Goal: Information Seeking & Learning: Check status

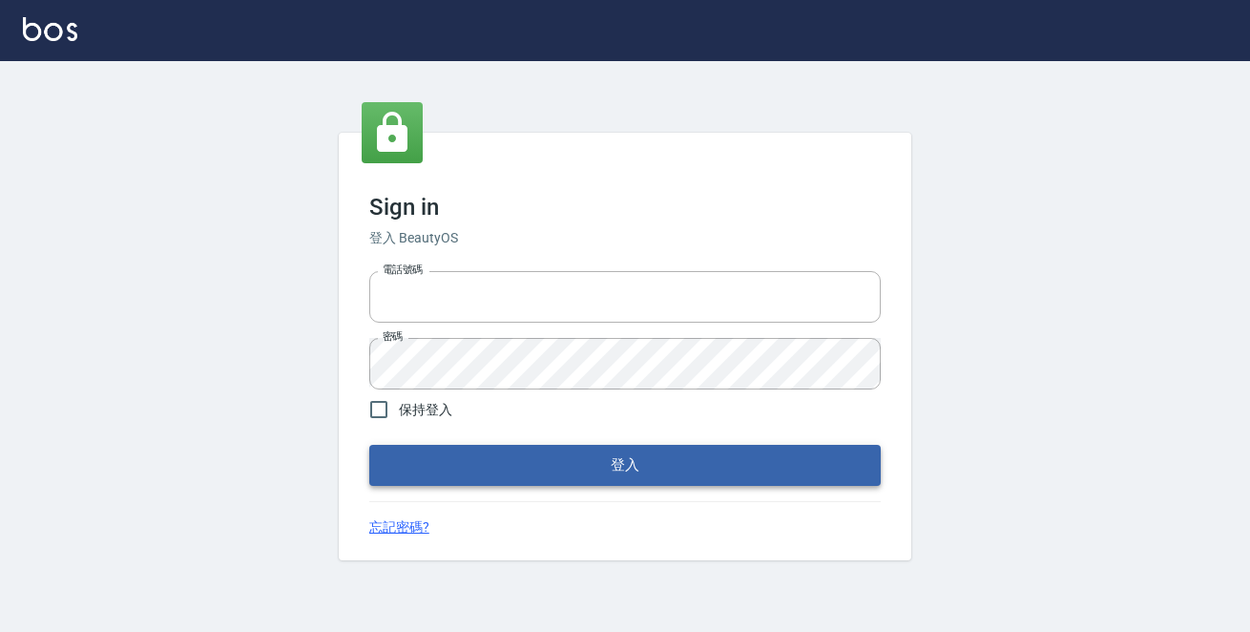
type input "0229470385"
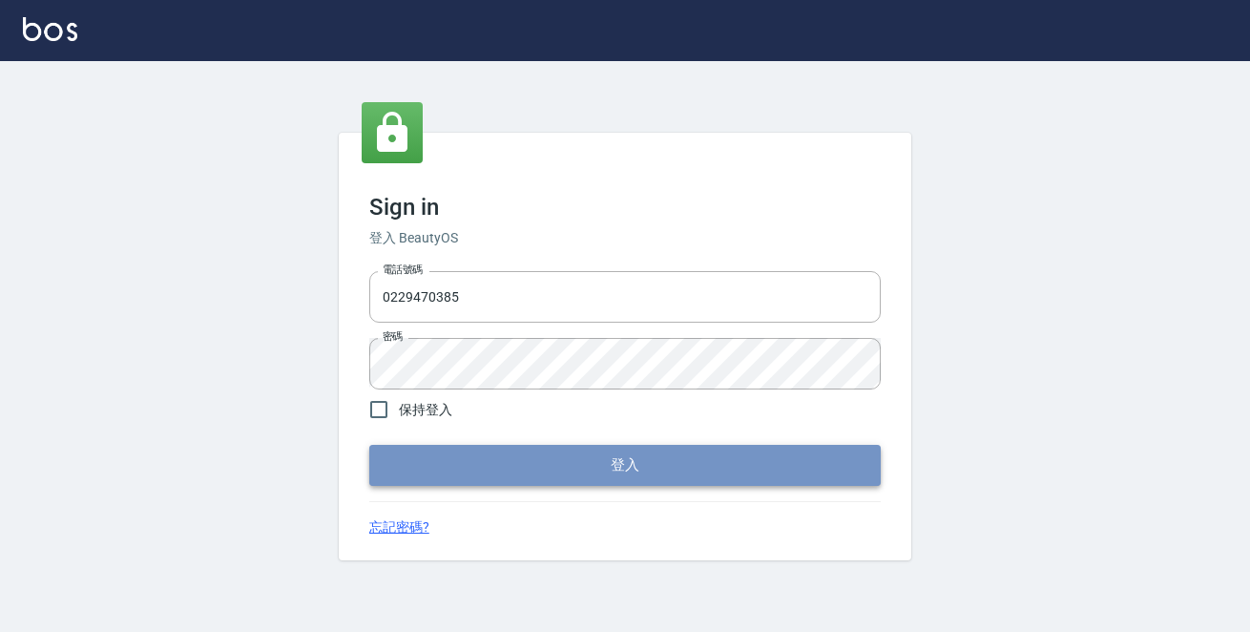
click at [619, 467] on button "登入" at bounding box center [625, 465] width 512 height 40
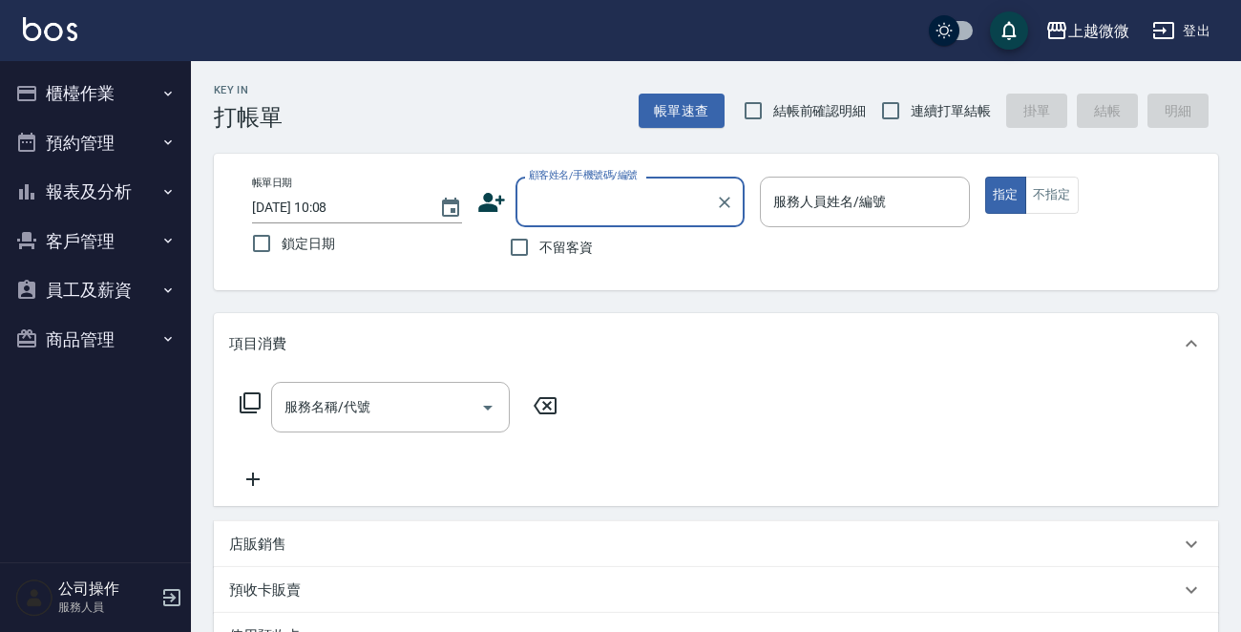
click at [105, 239] on button "客戶管理" at bounding box center [96, 242] width 176 height 50
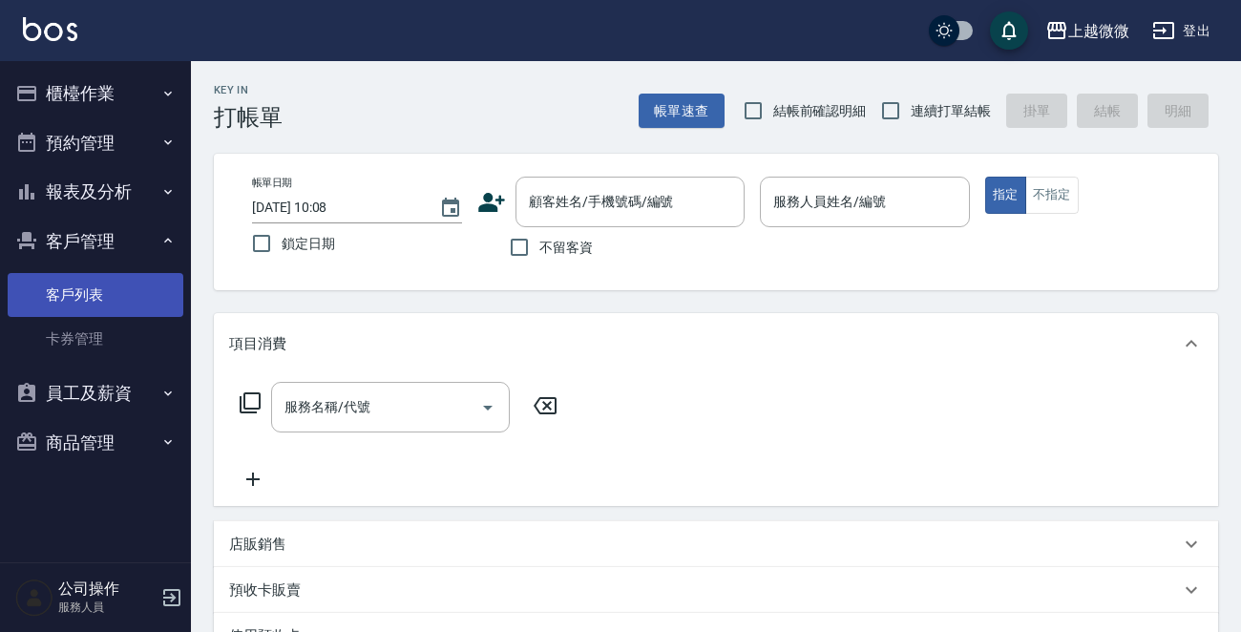
click at [81, 284] on link "客戶列表" at bounding box center [96, 295] width 176 height 44
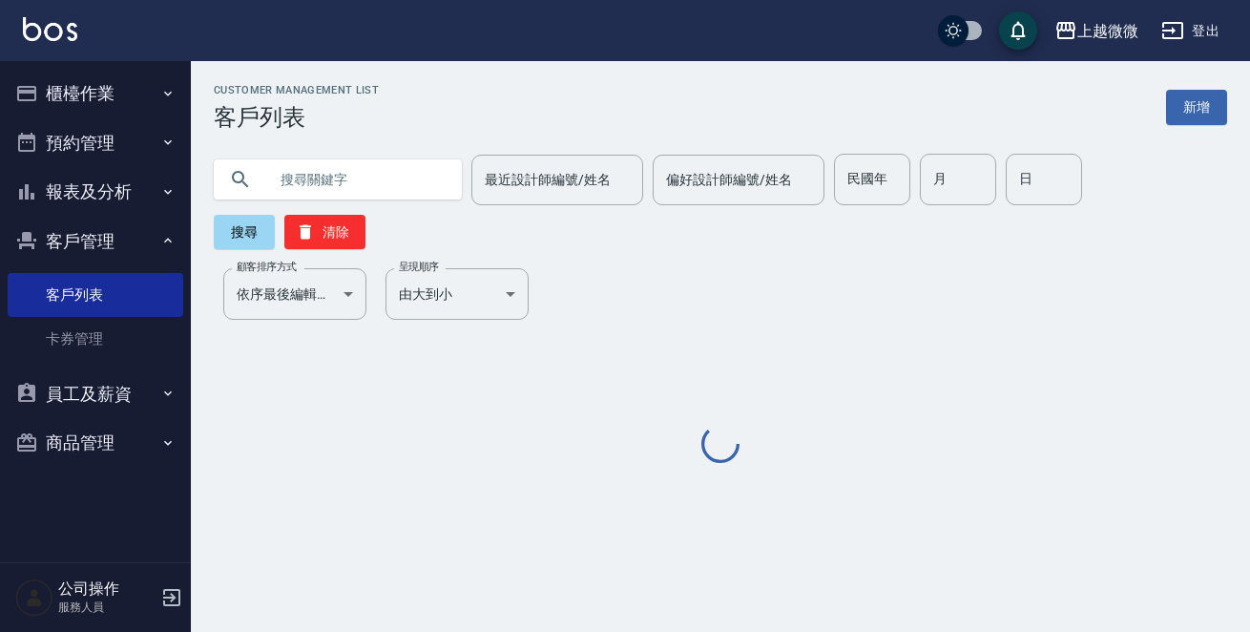
click at [344, 173] on input "text" at bounding box center [356, 180] width 179 height 52
paste input "0981321530"
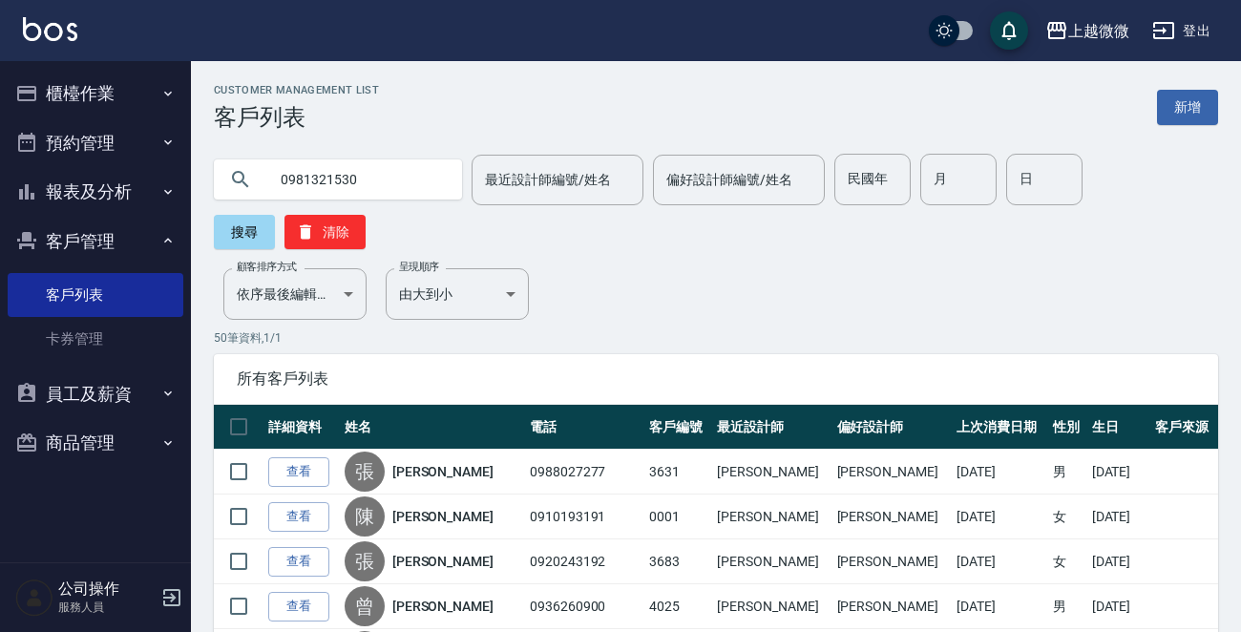
type input "0981321530"
click at [1090, 178] on div "0981321530 最近設計師編號/姓名 最近設計師編號/姓名 偏好設計師編號/姓名 偏好設計師編號/姓名 民國年 民國年 月 月 日 日 搜尋 清除" at bounding box center [716, 201] width 1004 height 95
click at [233, 236] on button "搜尋" at bounding box center [244, 232] width 61 height 34
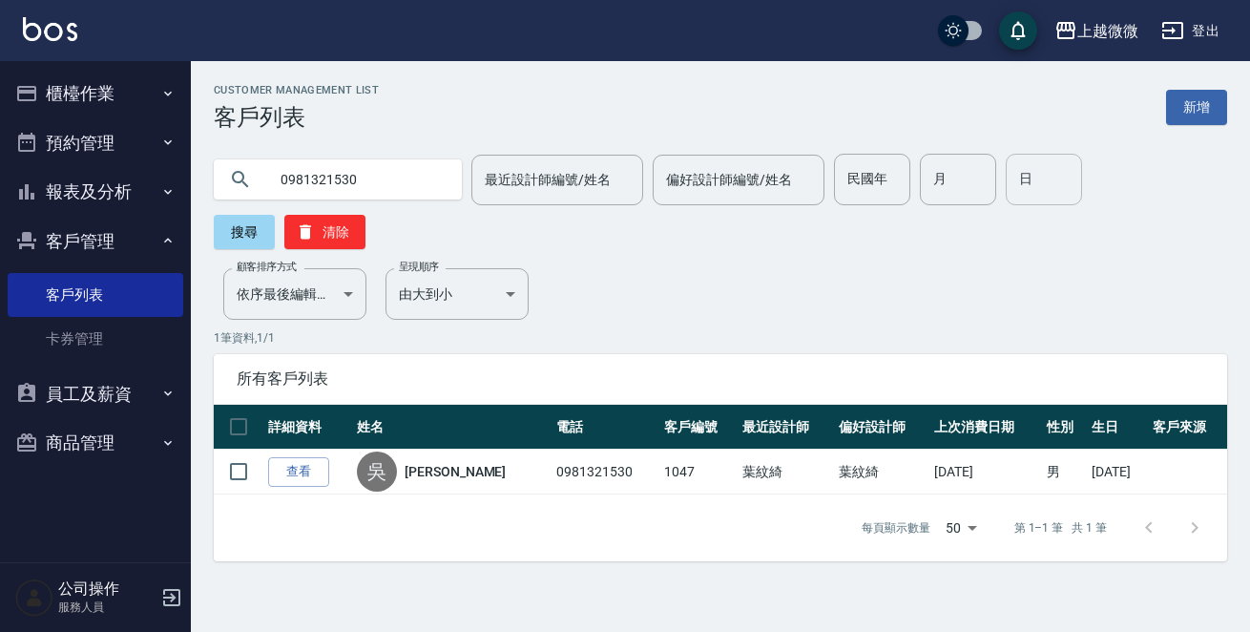
click at [1039, 199] on input "日" at bounding box center [1044, 180] width 76 height 52
type input "12"
click at [930, 174] on input "月" at bounding box center [958, 180] width 76 height 52
drag, startPoint x: 420, startPoint y: 185, endPoint x: 176, endPoint y: 180, distance: 244.4
click at [165, 180] on div "上越微微 登出 櫃檯作業 打帳單 帳單列表 現金收支登錄 材料自購登錄 掃碼打卡 預約管理 預約管理 單日預約紀錄 單週預約紀錄 報表及分析 報表目錄 店家日…" at bounding box center [625, 316] width 1250 height 632
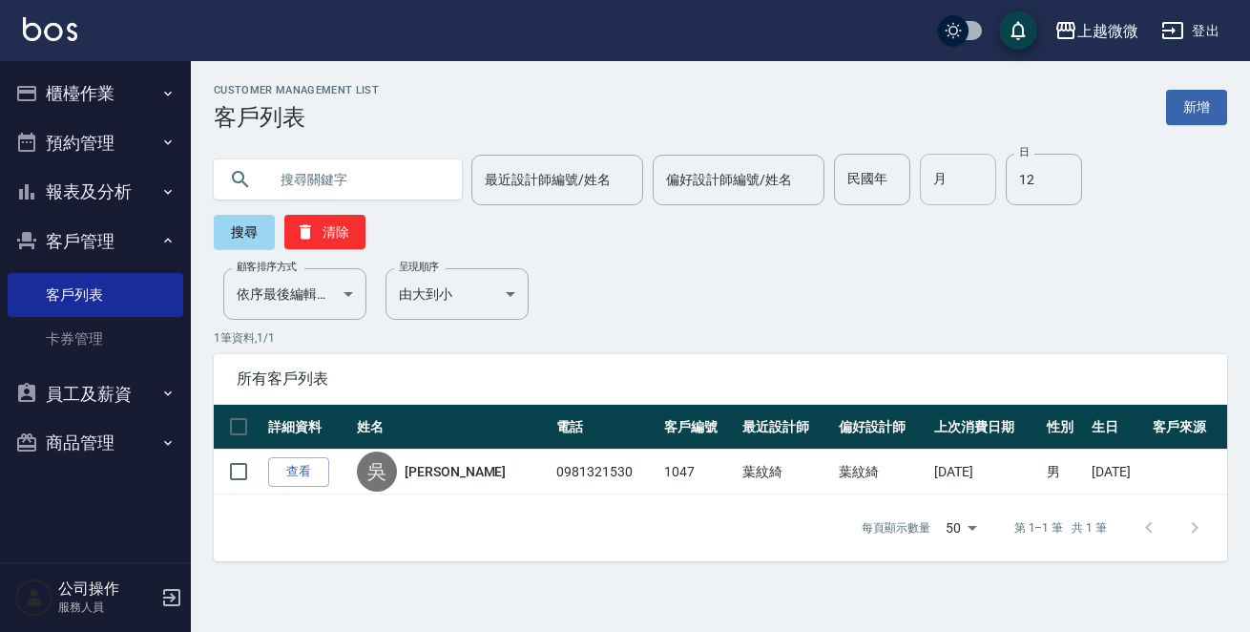
click at [947, 171] on input "月" at bounding box center [958, 180] width 76 height 52
type input "8"
click at [275, 215] on button "搜尋" at bounding box center [244, 232] width 61 height 34
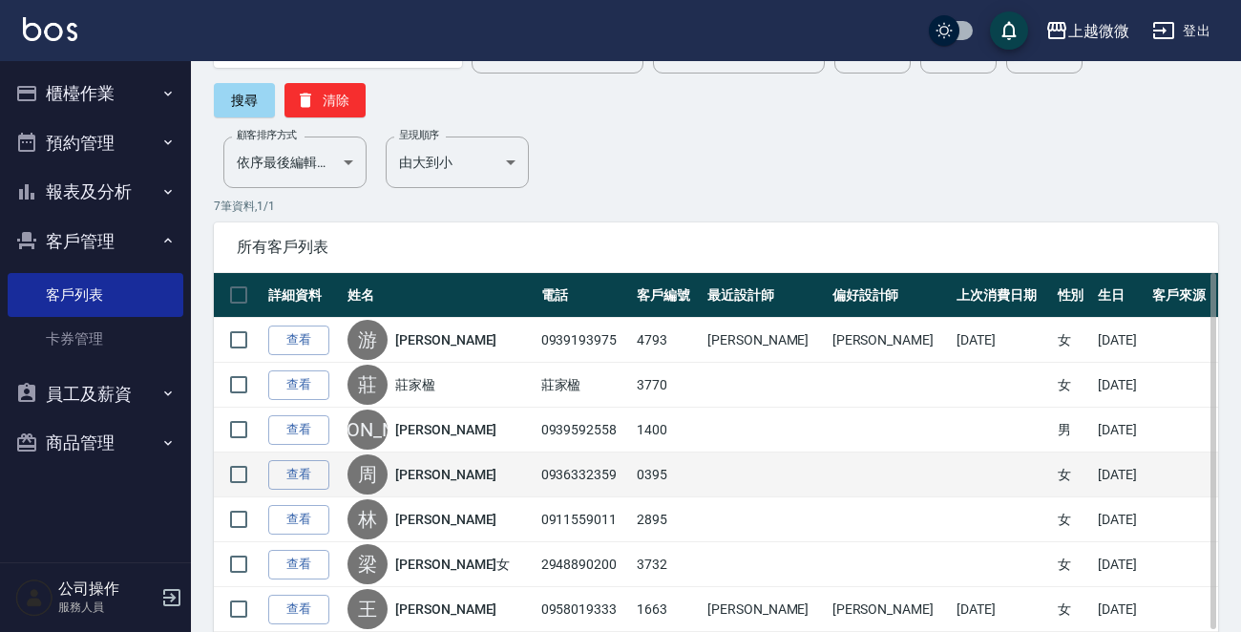
scroll to position [220, 0]
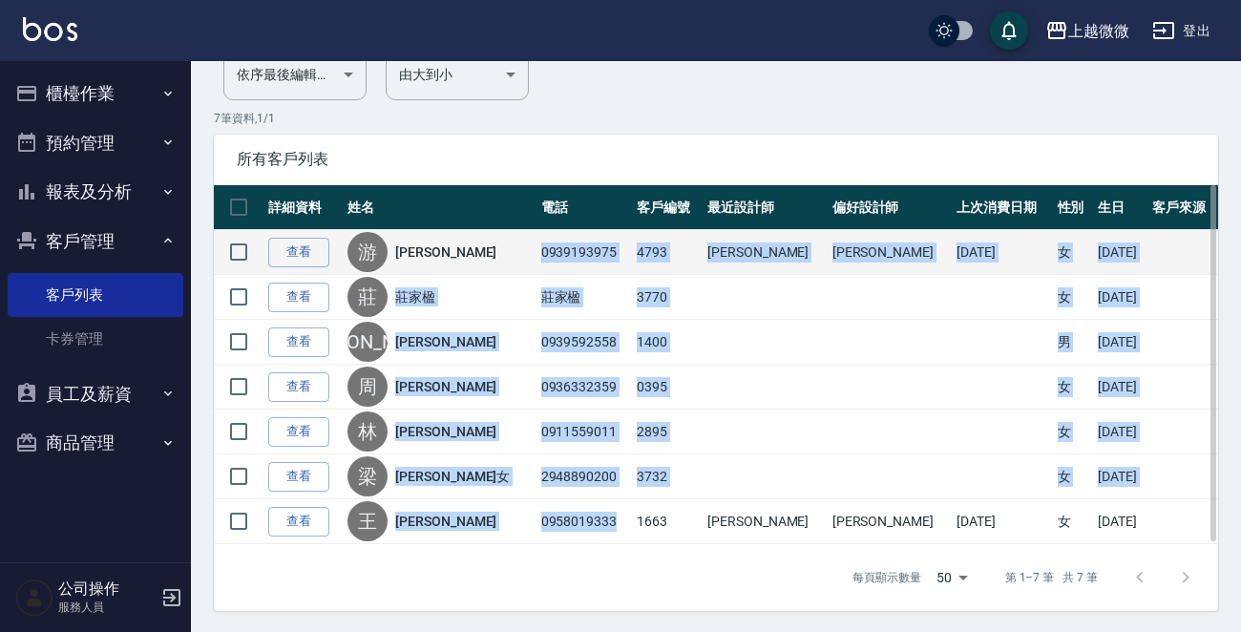
drag, startPoint x: 577, startPoint y: 522, endPoint x: 496, endPoint y: 253, distance: 280.9
click at [496, 253] on tbody "查看 游 [PERSON_NAME] 0939193975 4793 [PERSON_NAME] [PERSON_NAME] [DATE] 女 [DATE] …" at bounding box center [716, 387] width 1004 height 314
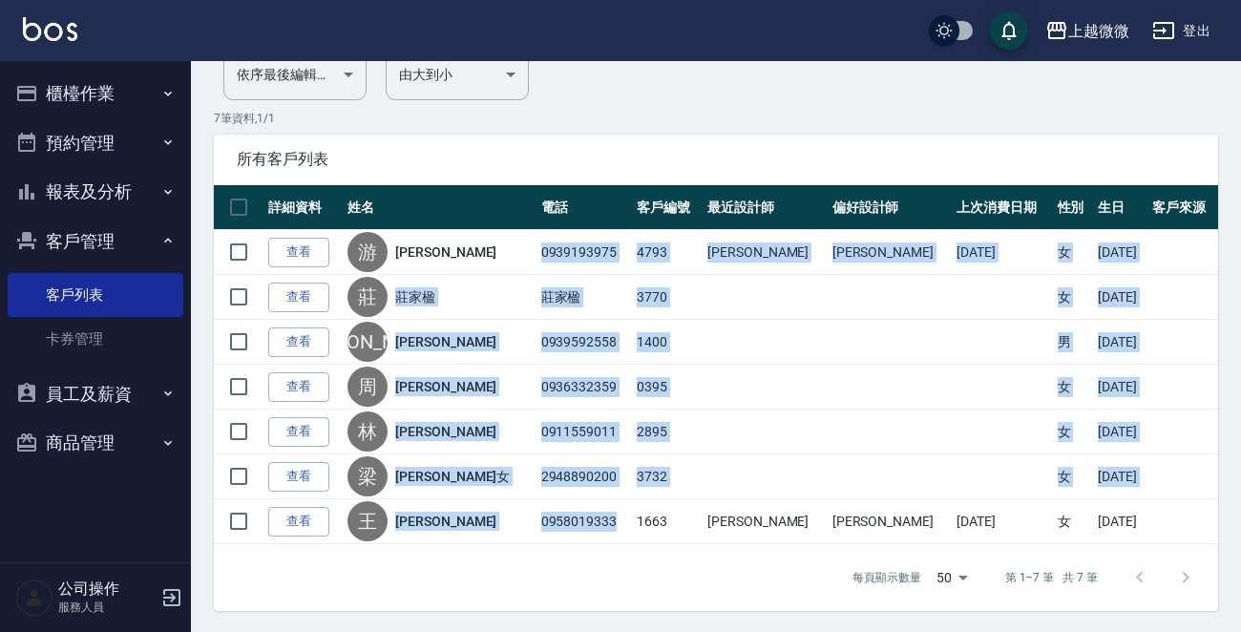
copy tbody "0939193975 4793 [PERSON_NAME] [PERSON_NAME] [DATE] 女 [DATE] 查看 莊 莊家楹 莊家楹 3770 女…"
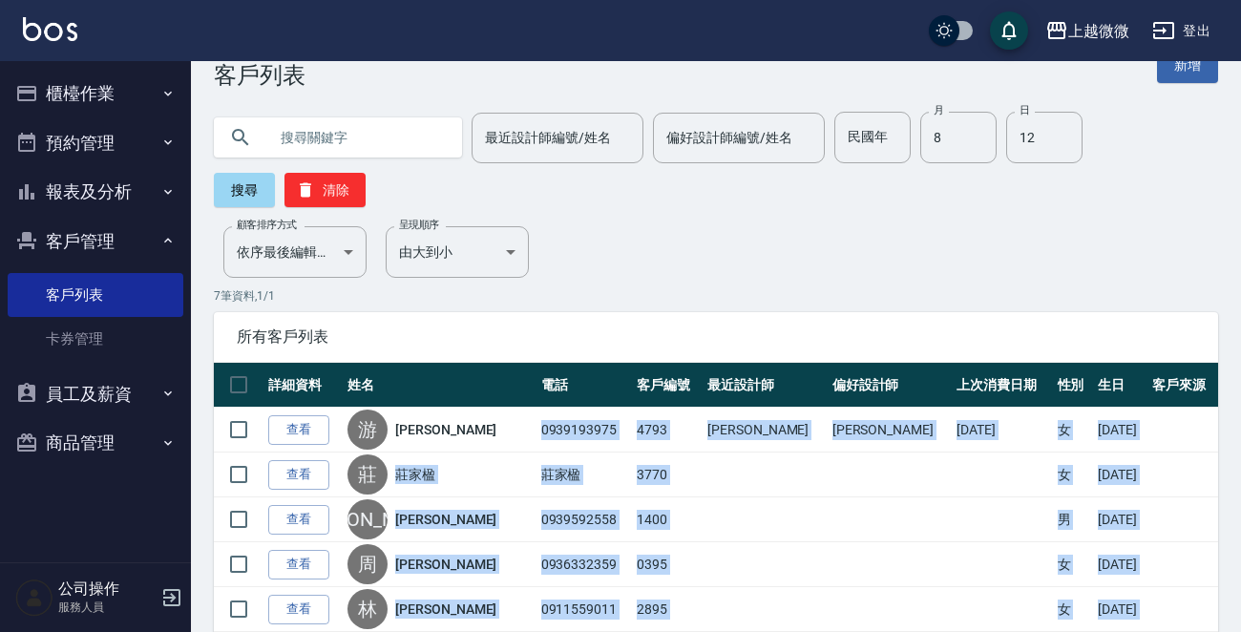
scroll to position [0, 0]
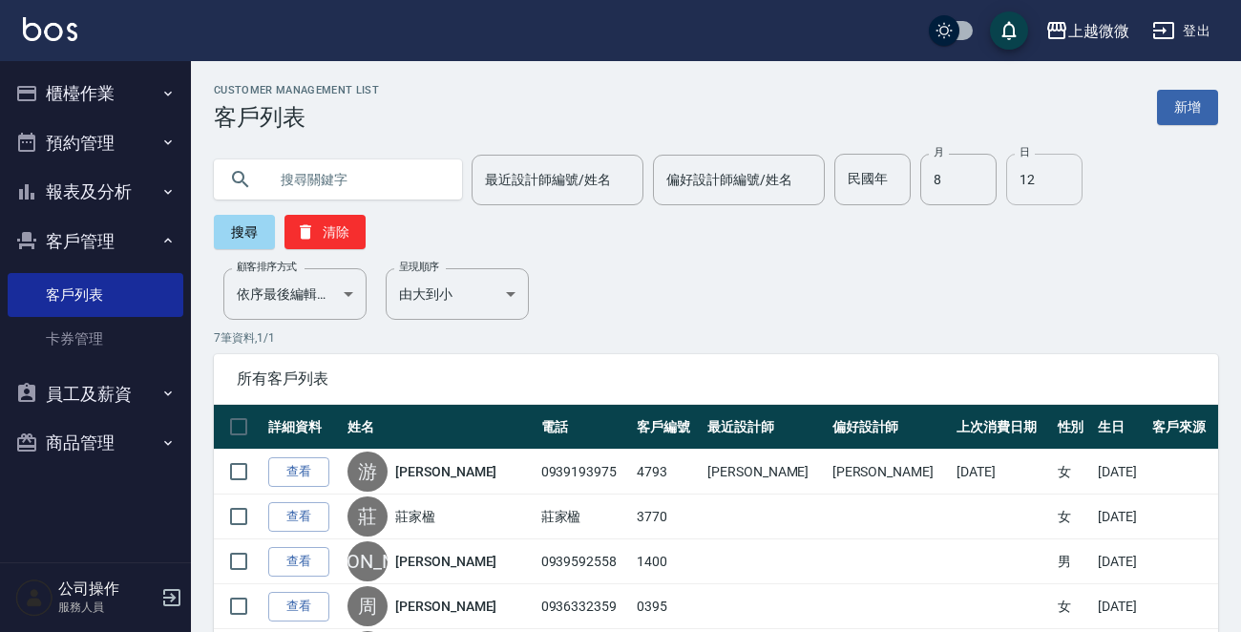
click at [1017, 183] on input "12" at bounding box center [1044, 180] width 76 height 52
click at [248, 226] on button "搜尋" at bounding box center [244, 232] width 61 height 34
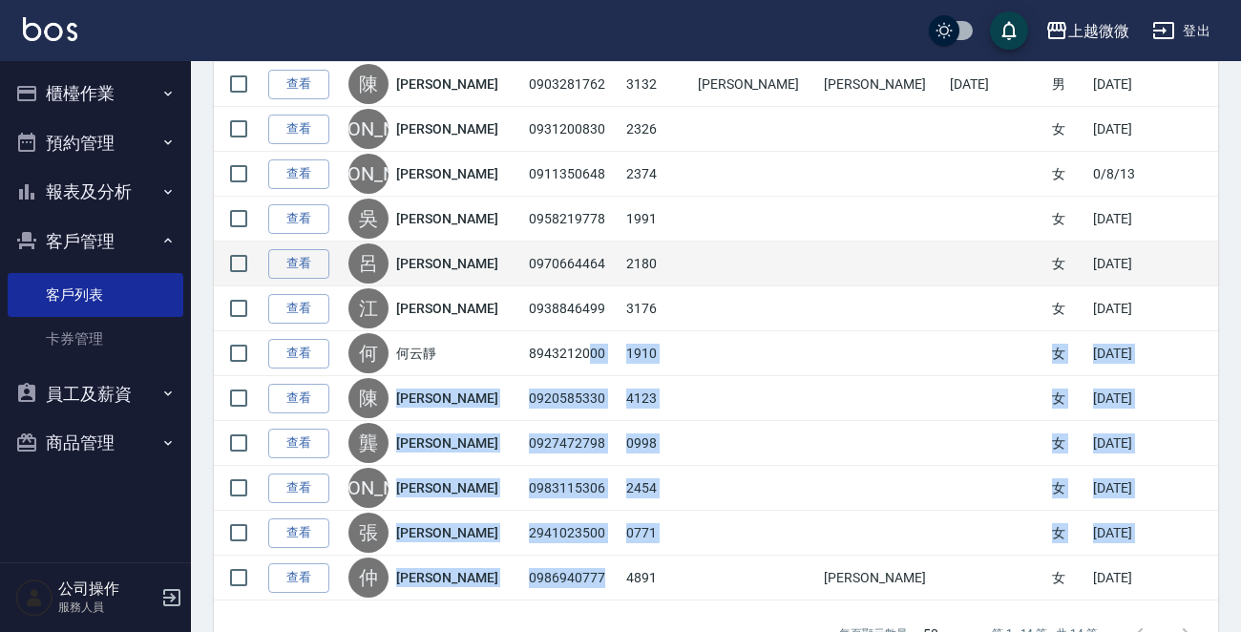
scroll to position [286, 0]
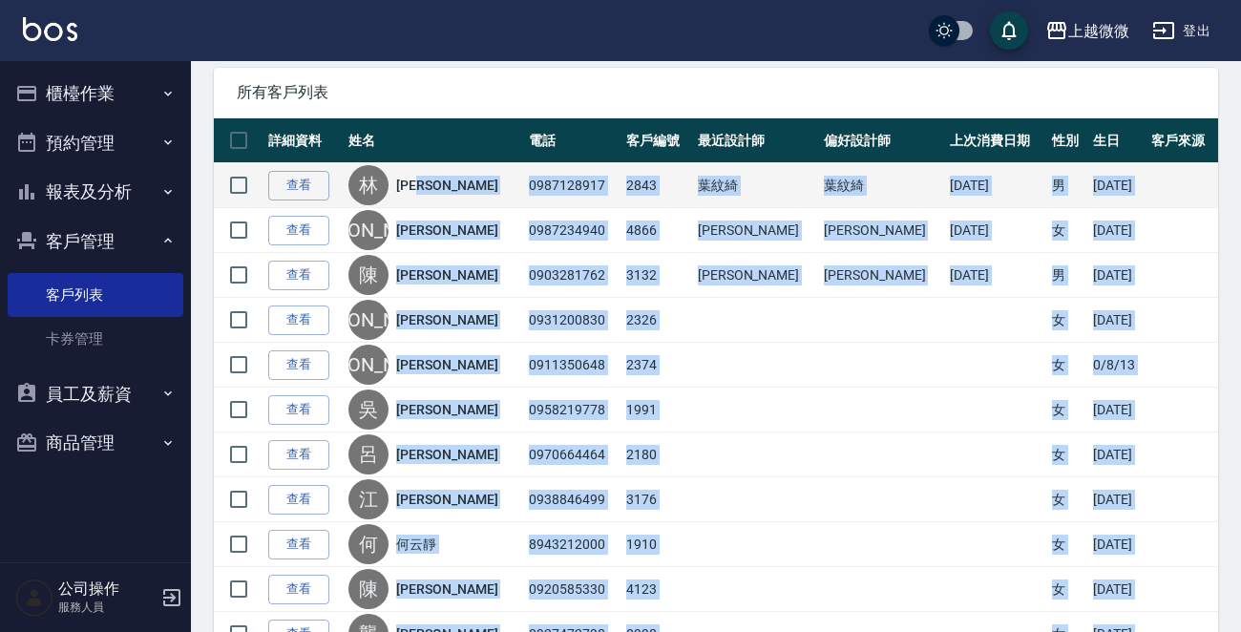
drag, startPoint x: 570, startPoint y: 572, endPoint x: 473, endPoint y: 176, distance: 407.7
click at [473, 176] on tbody "查看 [PERSON_NAME] 0987128917 2843 [PERSON_NAME] 葉紋綺 [DATE] 男 [DATE] 查看 [PERSON_N…" at bounding box center [716, 477] width 1004 height 628
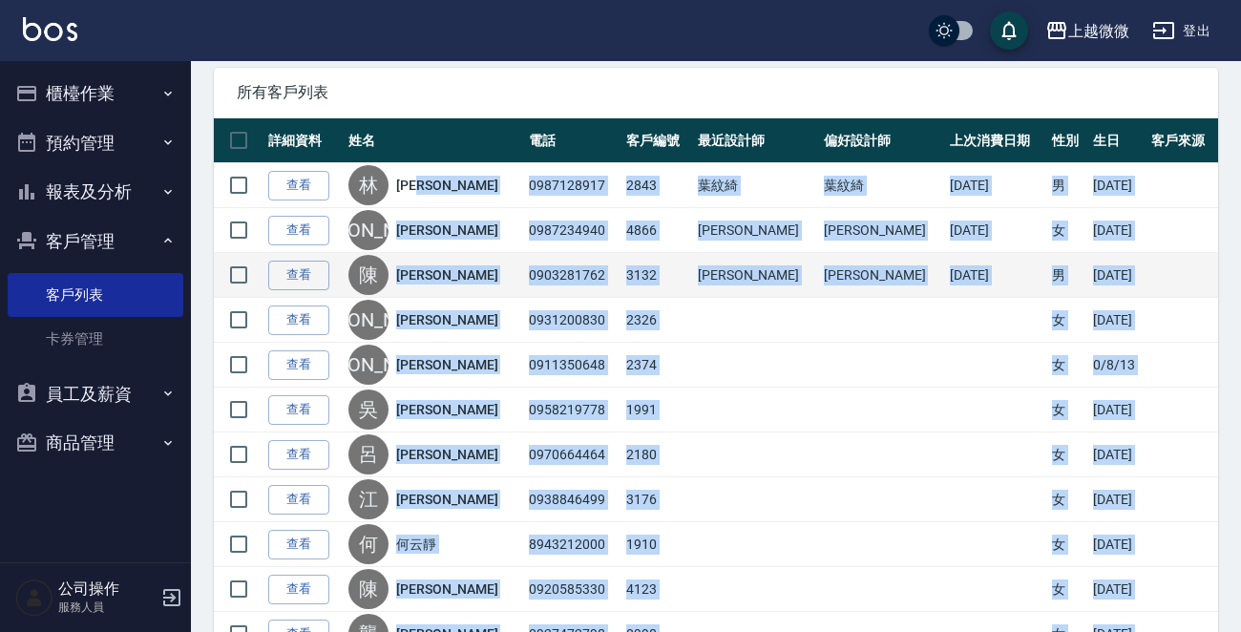
copy tbody "[PERSON_NAME]0987128917 2843 [PERSON_NAME] 葉紋綺 [DATE] 男 [DATE] 查看 [PERSON_NAME]…"
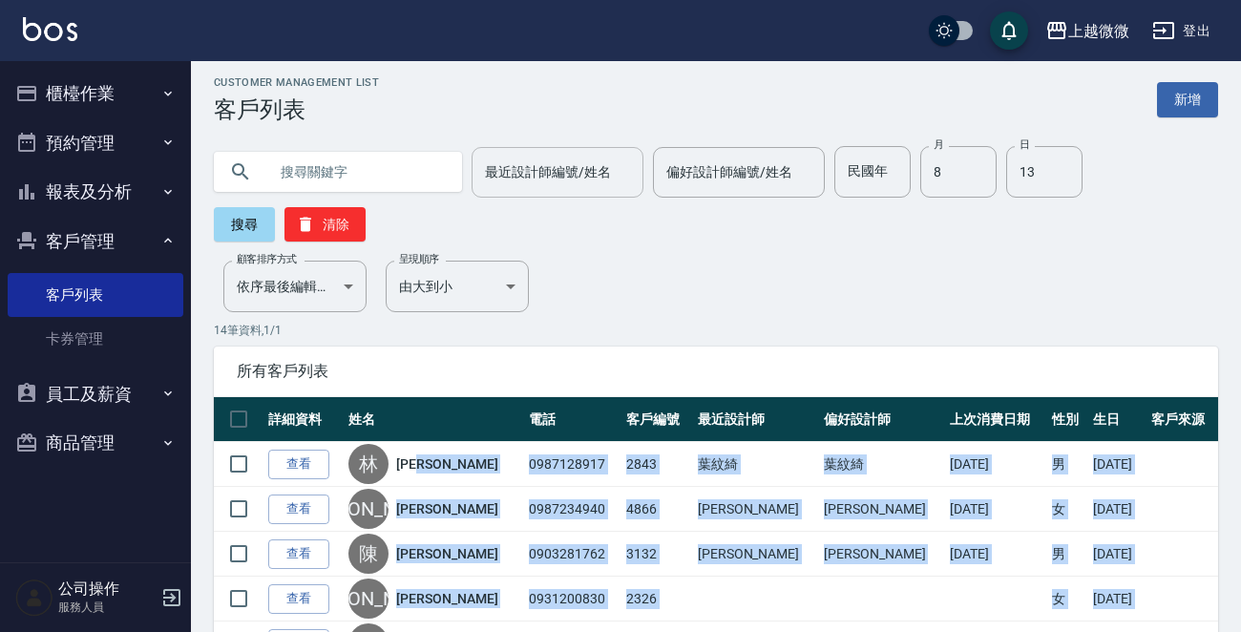
scroll to position [0, 0]
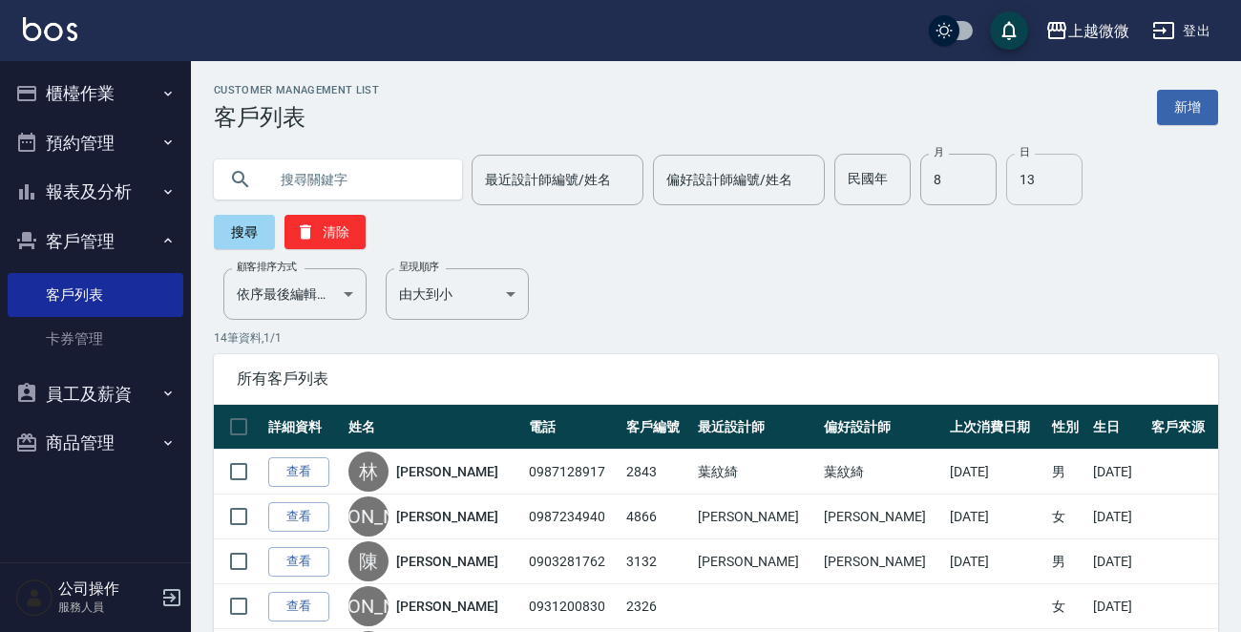
click at [1012, 178] on input "13" at bounding box center [1044, 180] width 76 height 52
type input "14"
click at [264, 234] on button "搜尋" at bounding box center [244, 232] width 61 height 34
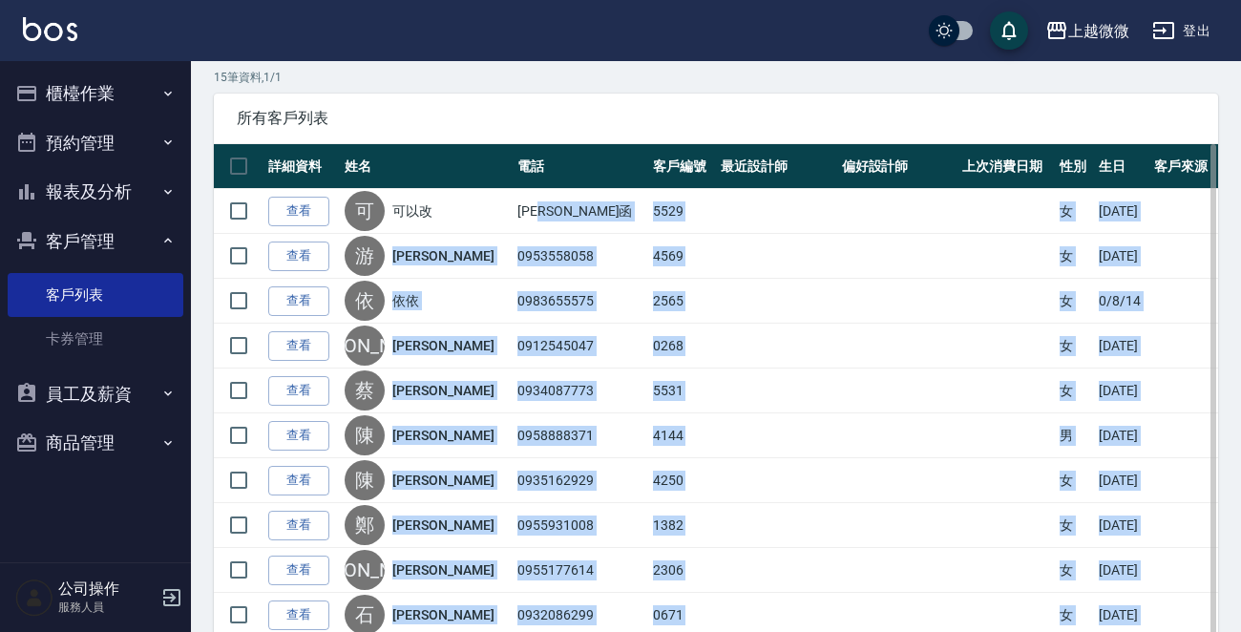
scroll to position [197, 0]
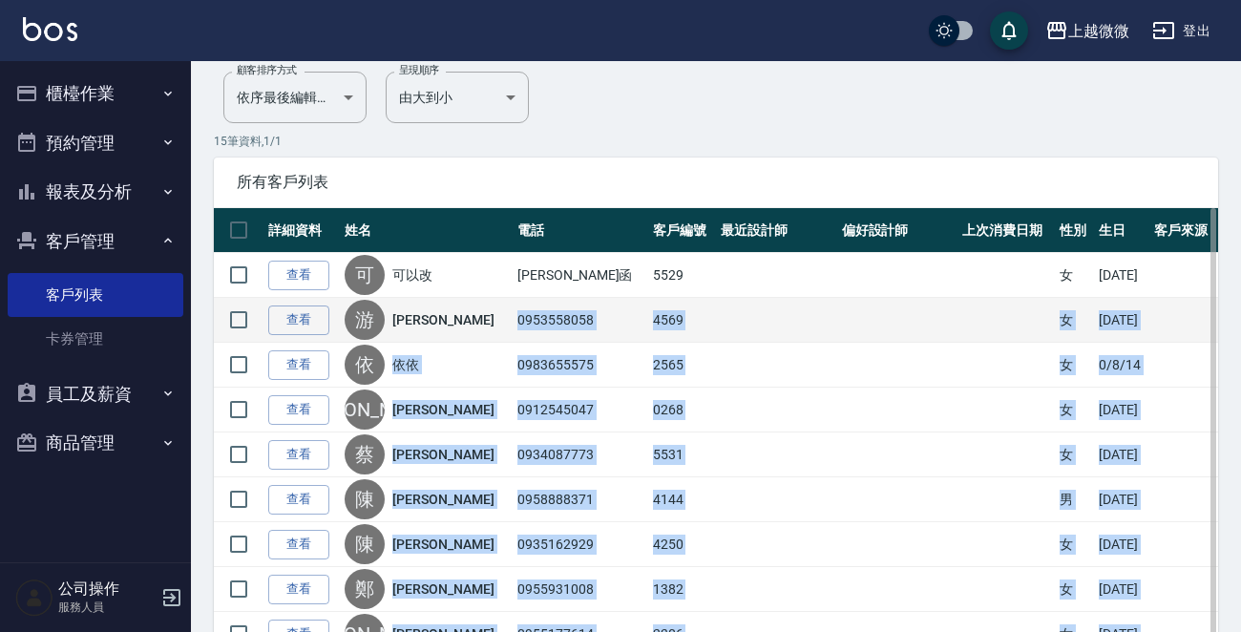
drag, startPoint x: 570, startPoint y: 520, endPoint x: 496, endPoint y: 330, distance: 203.7
click at [496, 330] on tbody "查看 可 可以改 [PERSON_NAME]函 5529 女 [DATE] 查看 游 [PERSON_NAME] 0953558058 4569 女 [DAT…" at bounding box center [716, 589] width 1004 height 673
copy tbody "0953558058 4569 女 [DATE] 查看 依 依依 0983655575 2565 女 0/8/14 查看 [PERSON_NAME] 0912…"
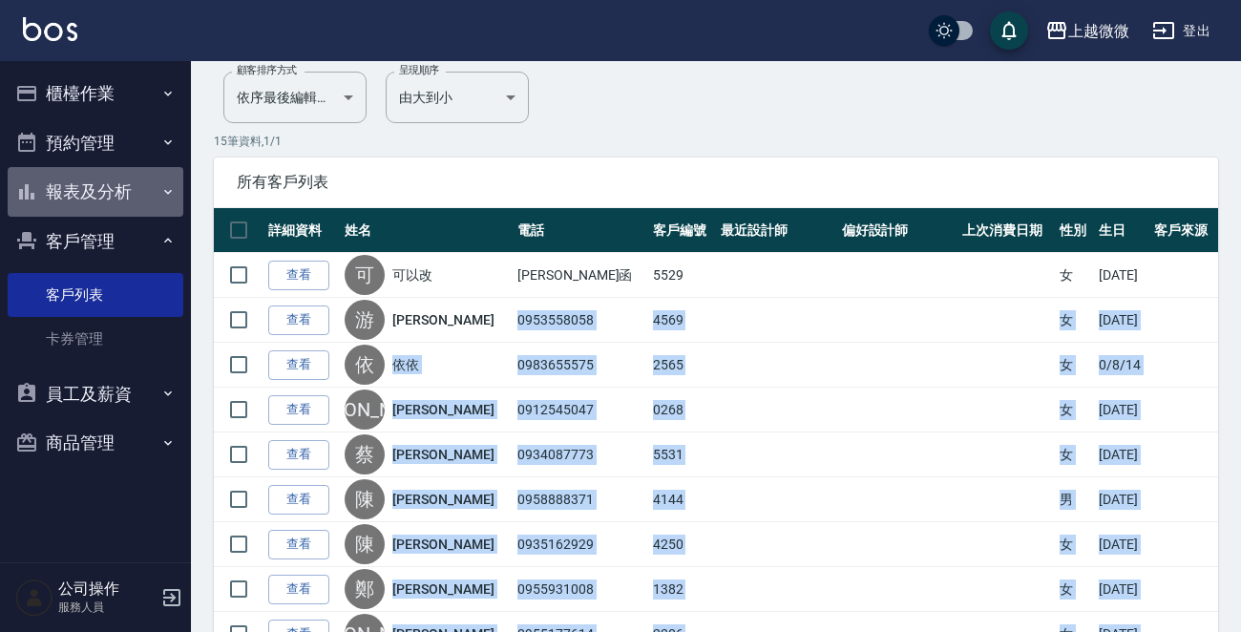
click at [154, 194] on button "報表及分析" at bounding box center [96, 192] width 176 height 50
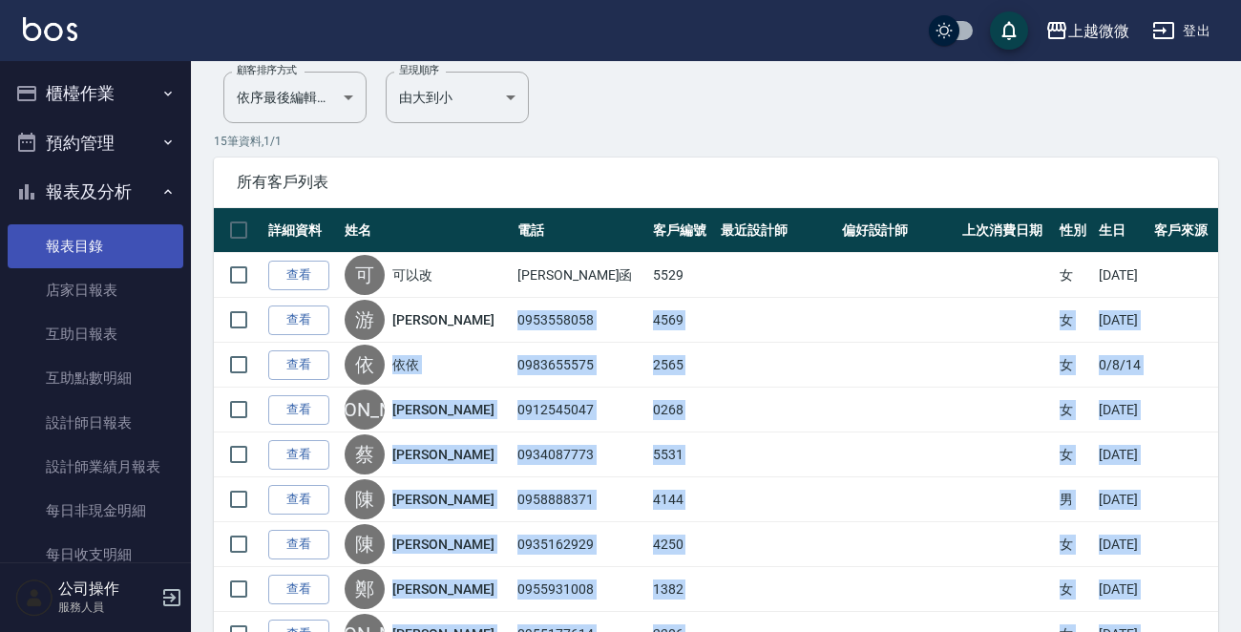
click at [104, 252] on link "報表目錄" at bounding box center [96, 246] width 176 height 44
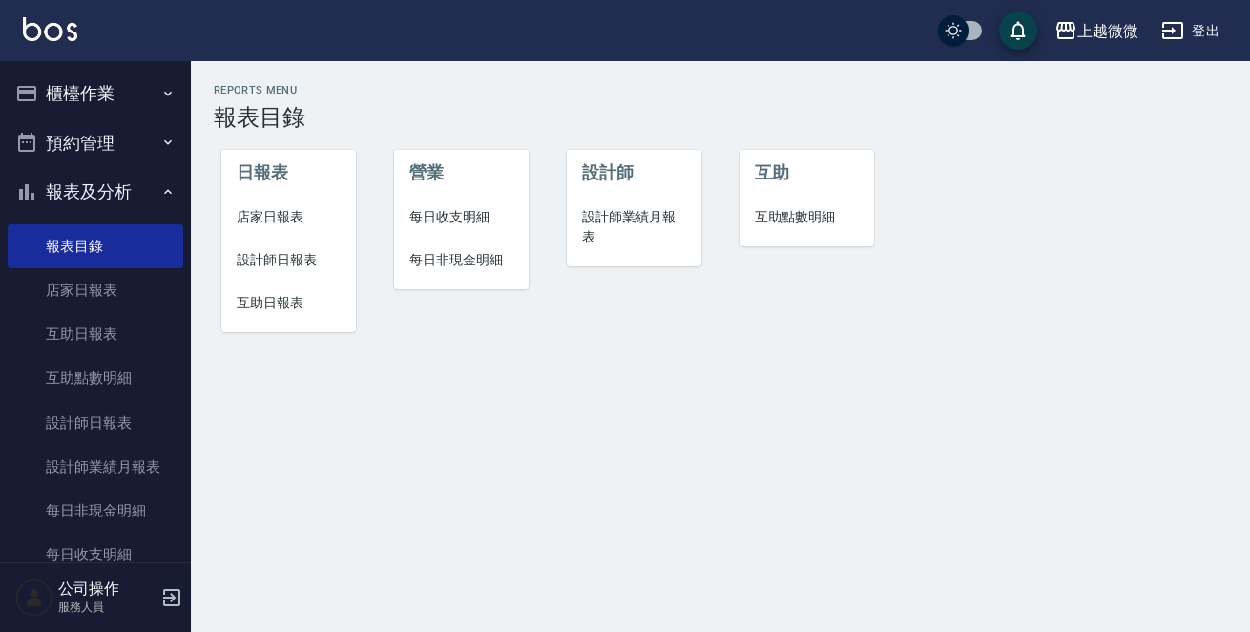
click at [269, 216] on span "店家日報表" at bounding box center [289, 217] width 104 height 20
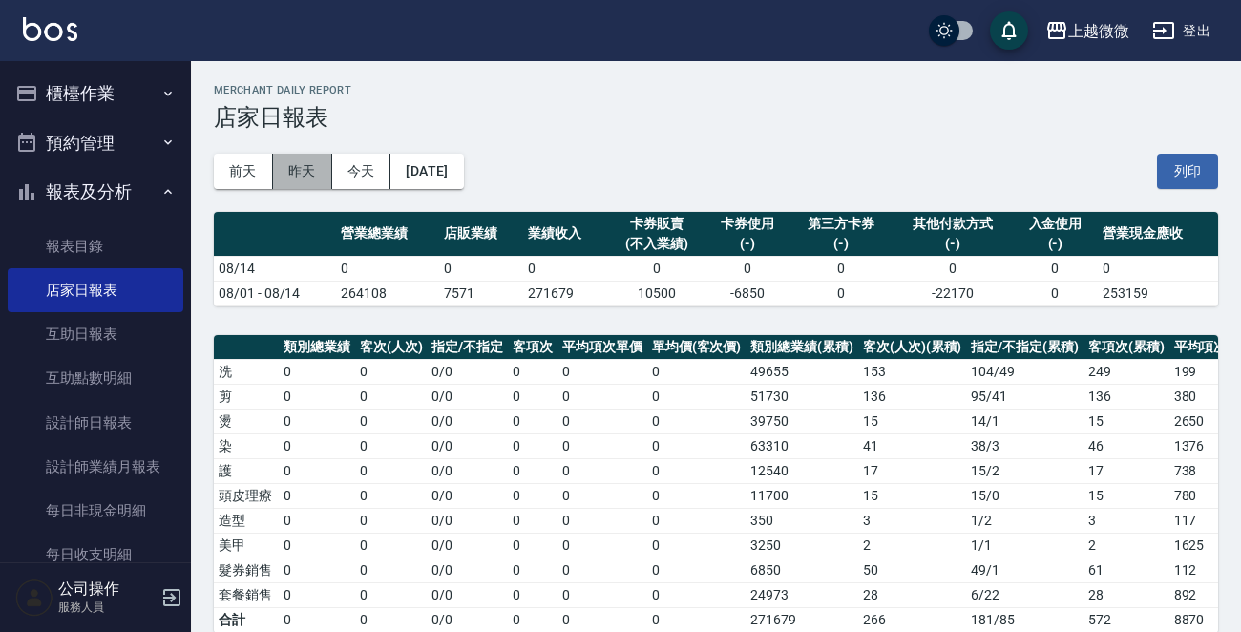
click at [313, 171] on button "昨天" at bounding box center [302, 171] width 59 height 35
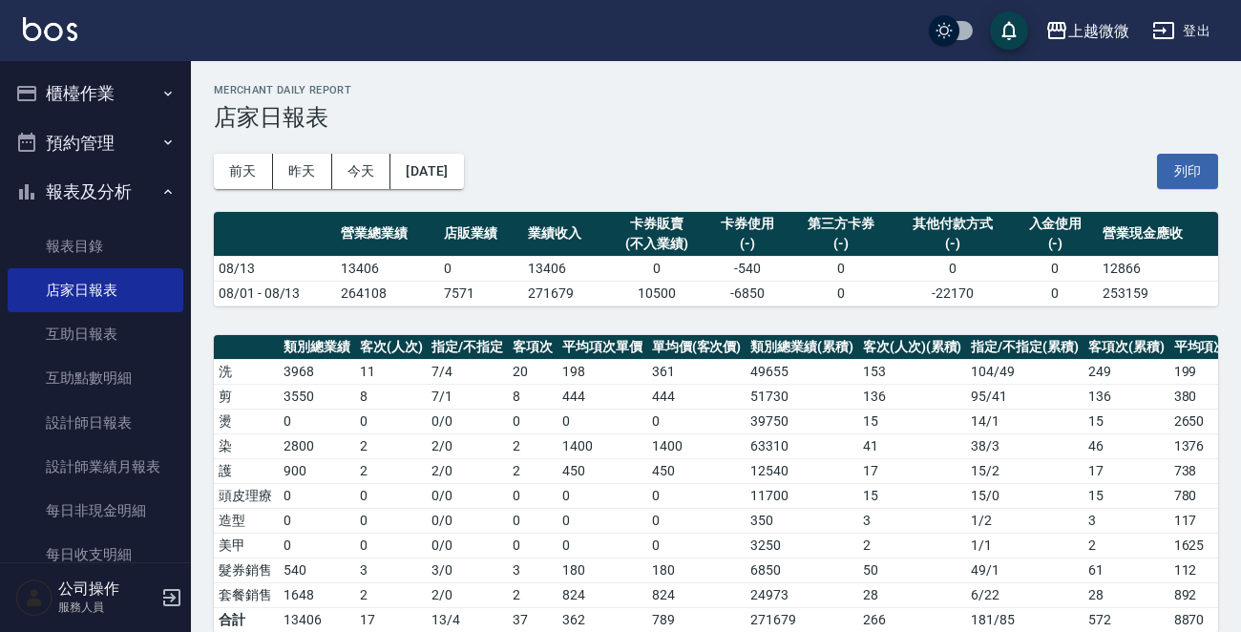
drag, startPoint x: 497, startPoint y: 76, endPoint x: 506, endPoint y: 85, distance: 12.1
click at [501, 77] on div "上越微微 [DATE] 店家日報表 列印時間： [DATE][PHONE_NUMBER]:34 Merchant Daily Report 店家日報表 [DA…" at bounding box center [716, 636] width 1050 height 1151
click at [462, 168] on button "[DATE]" at bounding box center [426, 171] width 73 height 35
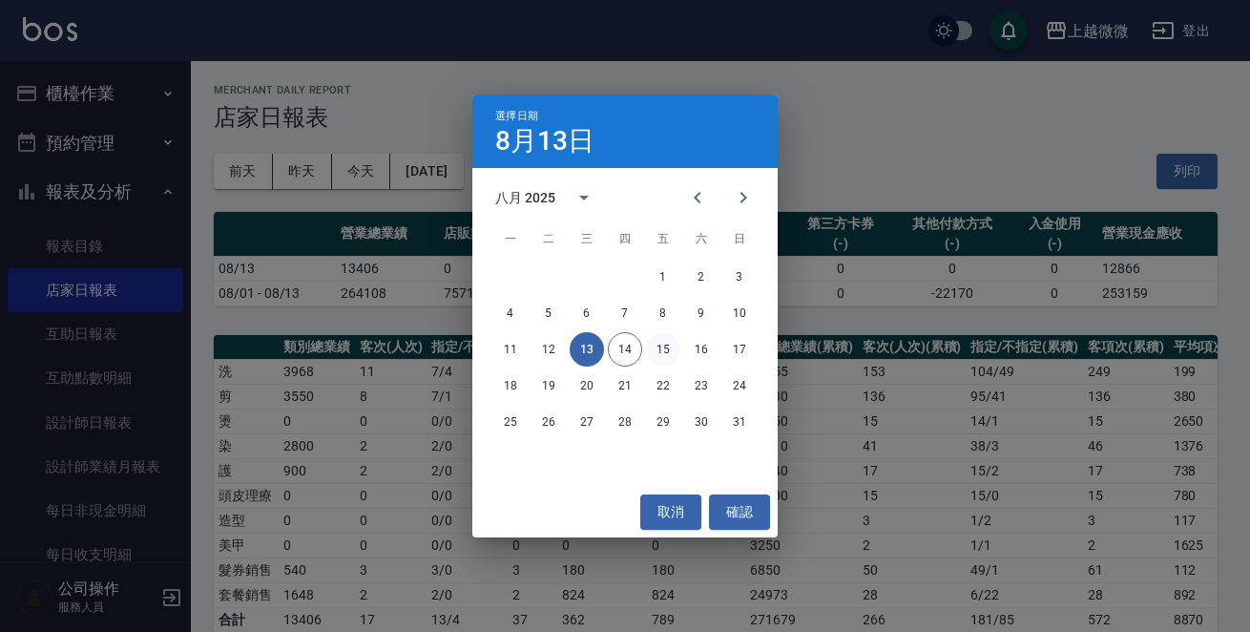
click at [672, 348] on button "15" at bounding box center [663, 349] width 34 height 34
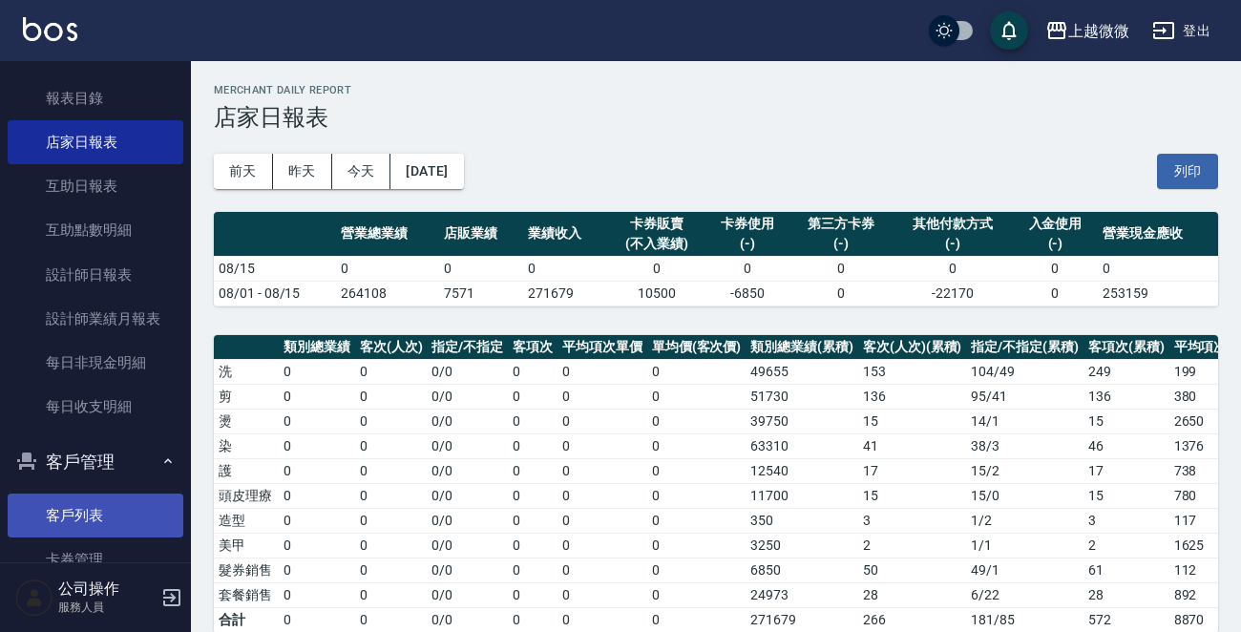
scroll to position [296, 0]
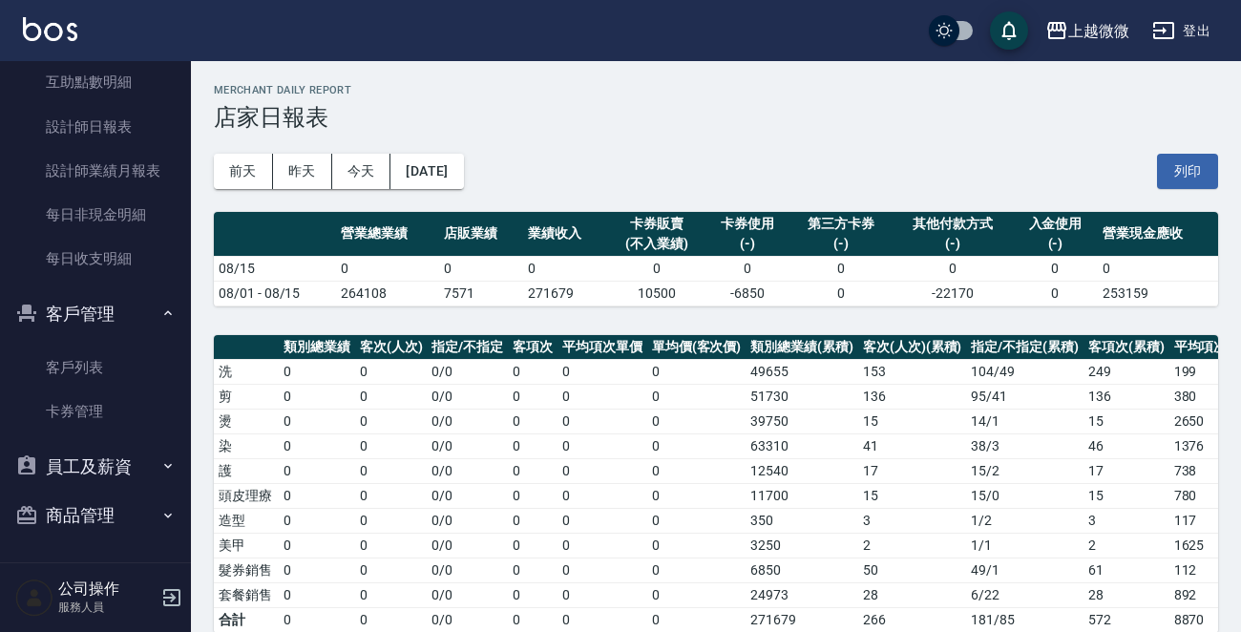
click at [107, 371] on link "客戶列表" at bounding box center [96, 368] width 176 height 44
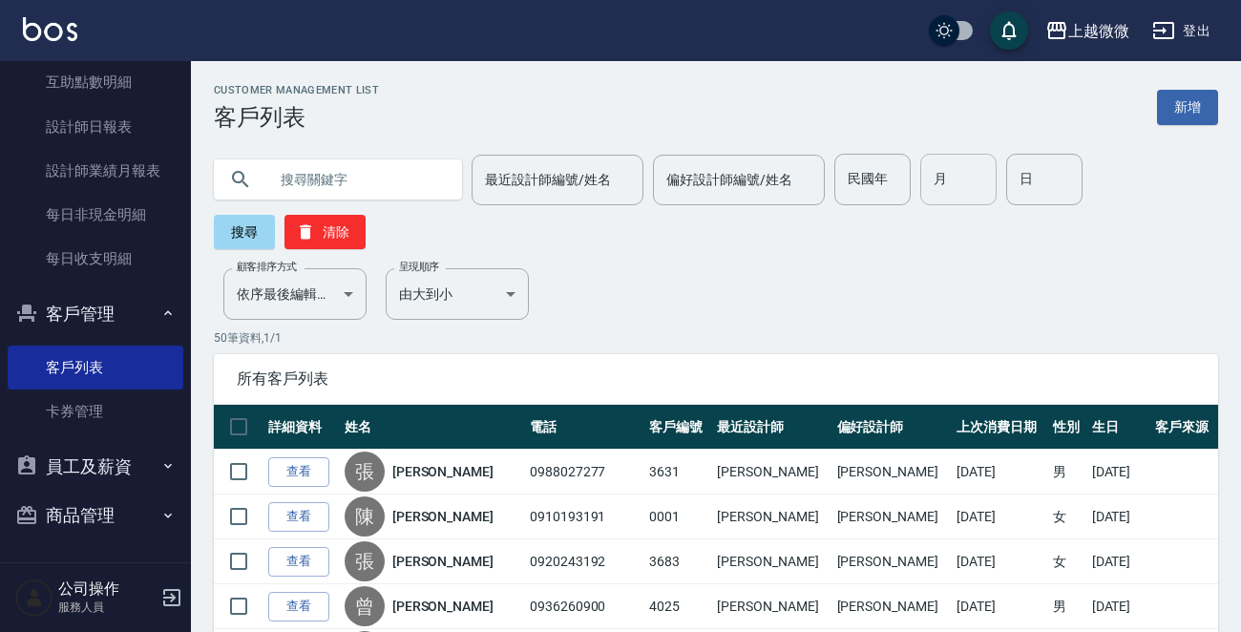
click at [945, 193] on input "月" at bounding box center [958, 180] width 76 height 52
type input "8"
click at [1010, 191] on input "日" at bounding box center [1044, 180] width 76 height 52
type input "15"
click at [232, 229] on button "搜尋" at bounding box center [244, 232] width 61 height 34
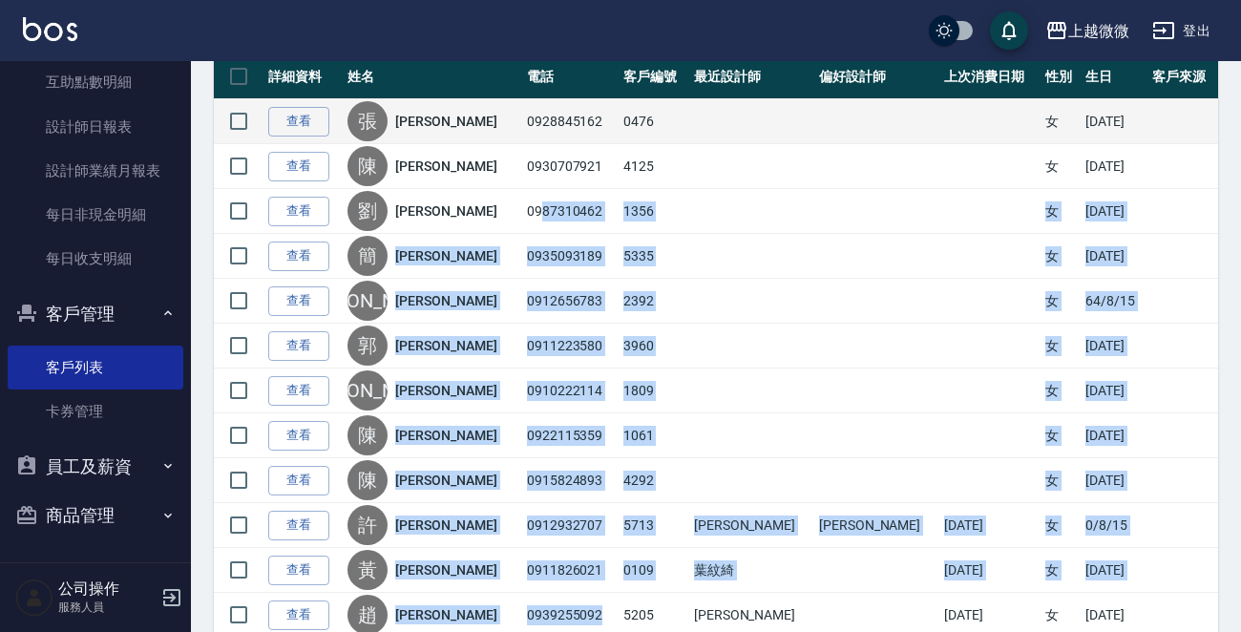
scroll to position [253, 0]
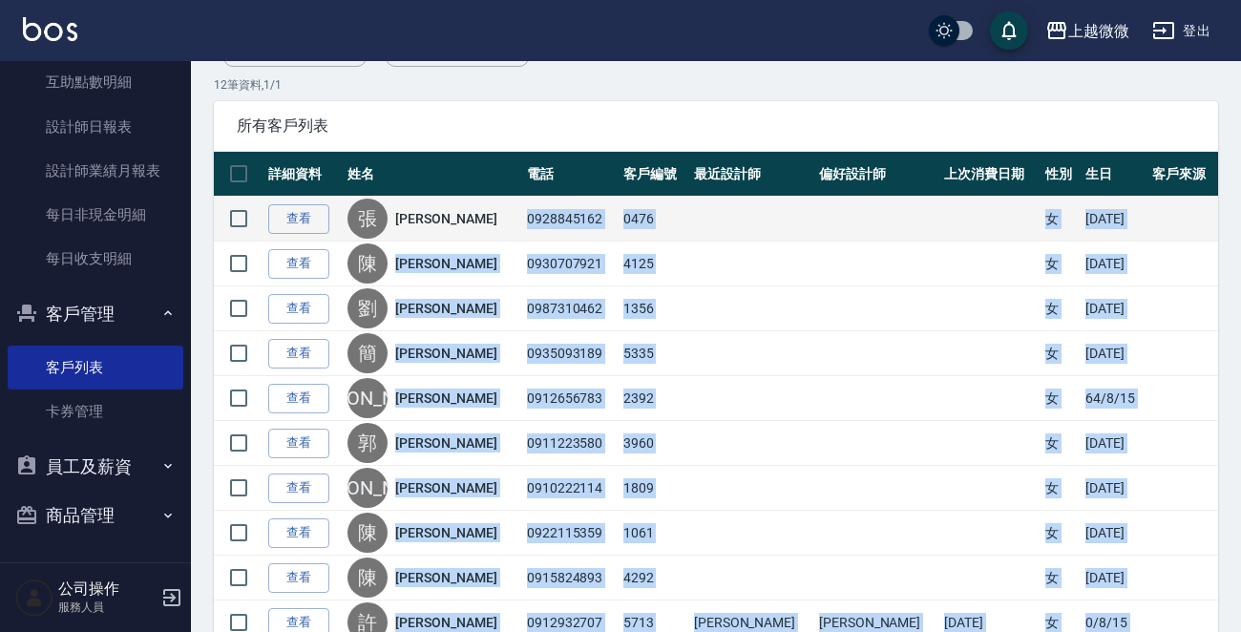
drag, startPoint x: 573, startPoint y: 523, endPoint x: 495, endPoint y: 224, distance: 308.6
click at [495, 224] on tbody "查看 [PERSON_NAME] 0928845162 0476 女 [DATE] 查看 [PERSON_NAME] 0930707921 4125 女 [D…" at bounding box center [716, 466] width 1004 height 538
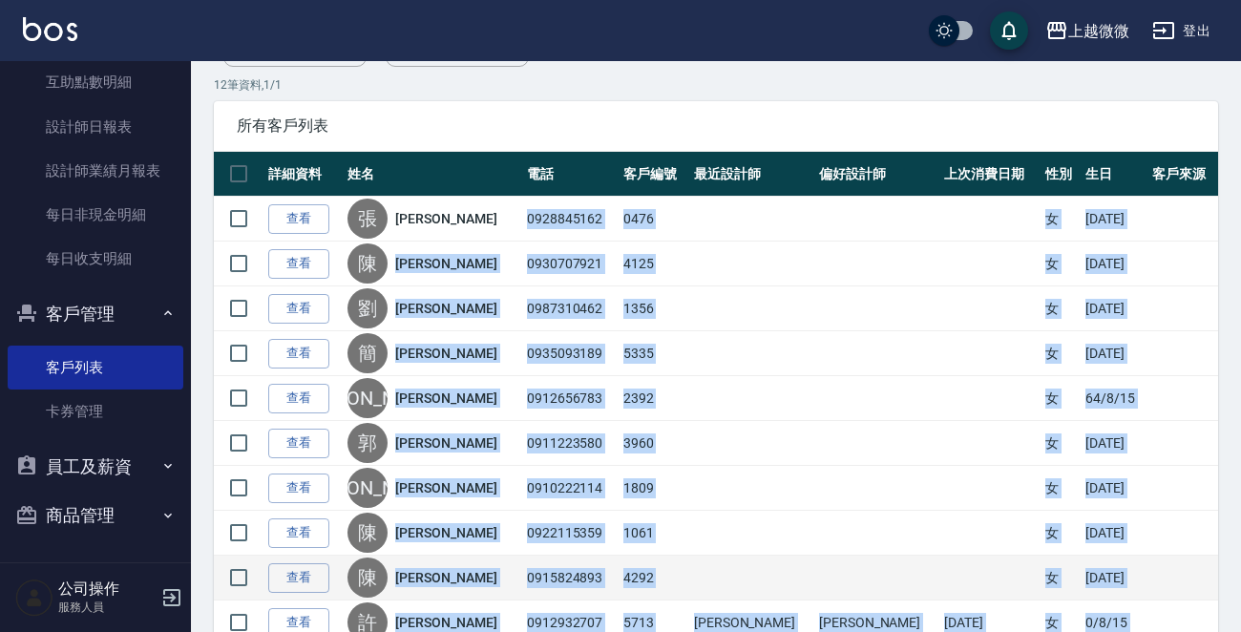
copy tbody "0928845162 0476 女 [DATE] 查看 [PERSON_NAME] 0930707921 4125 女 [DATE] 查看 [PERSON_N…"
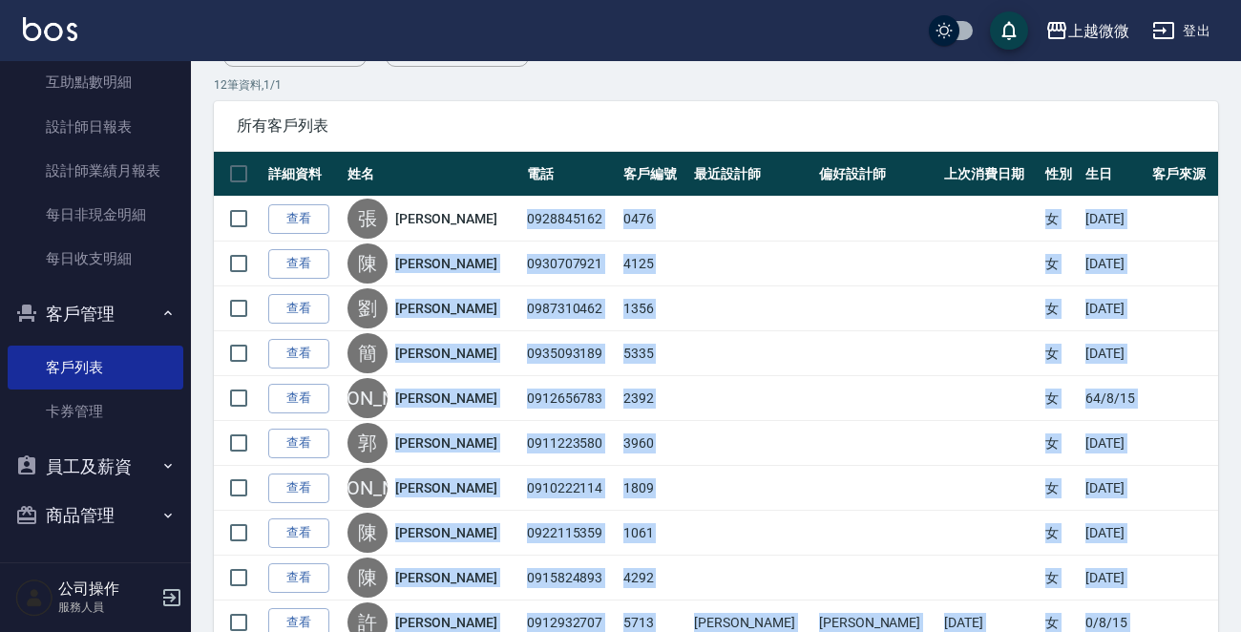
click at [36, 27] on img at bounding box center [50, 29] width 54 height 24
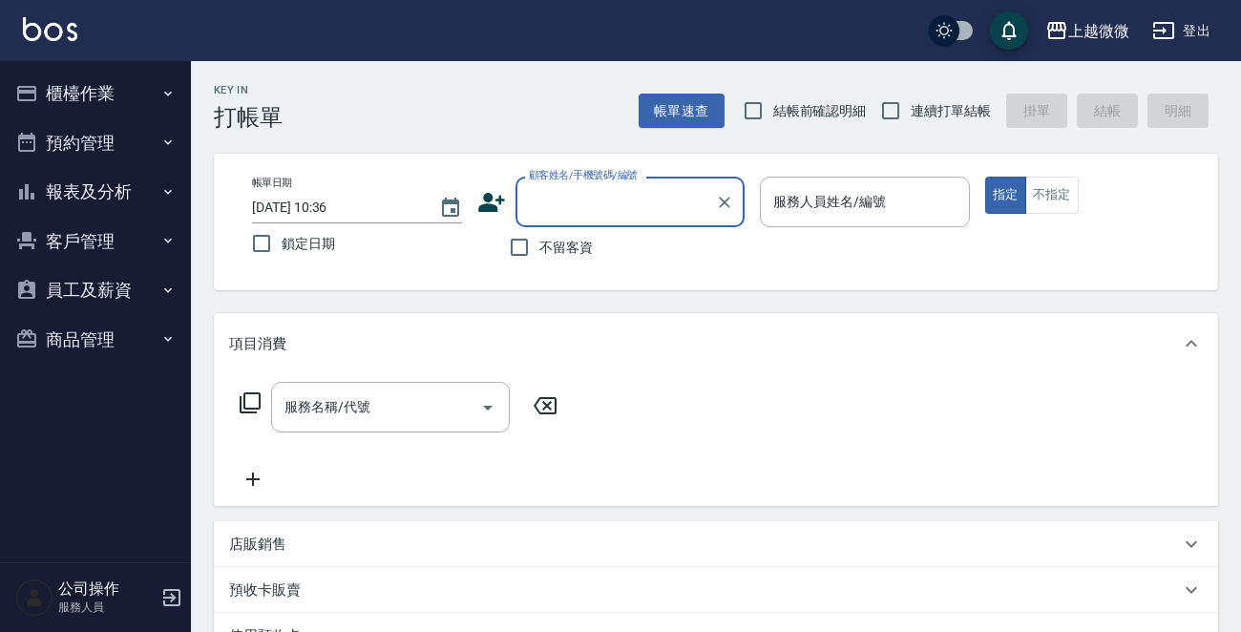
click at [162, 245] on icon "button" at bounding box center [167, 240] width 15 height 15
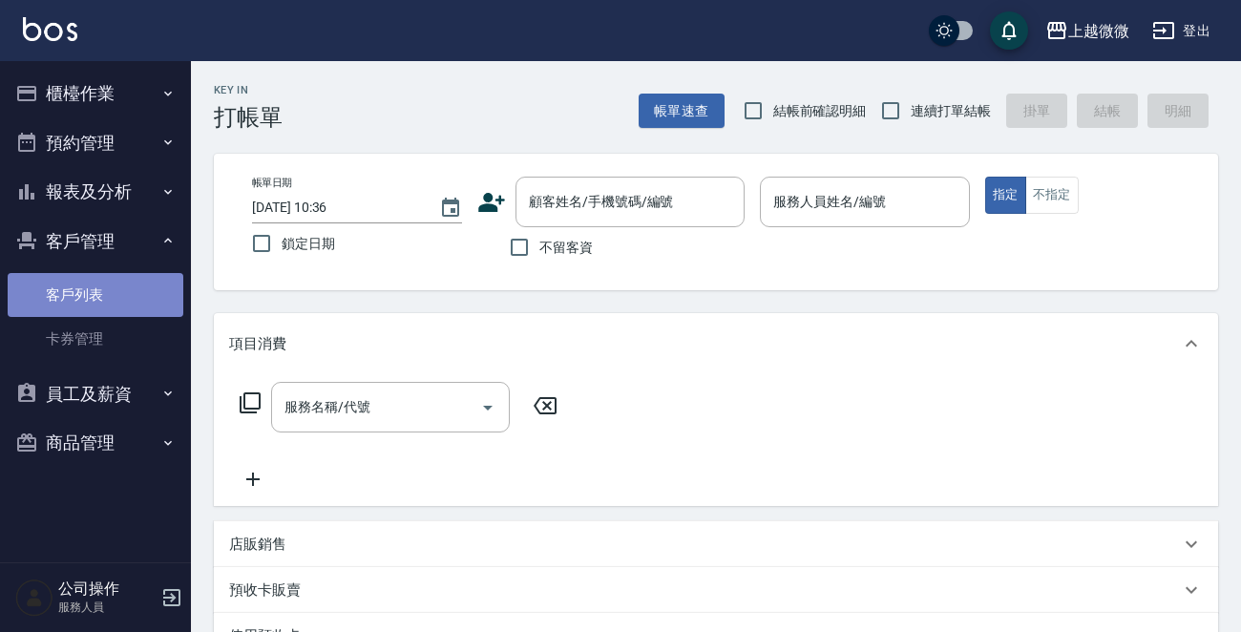
click at [120, 299] on link "客戶列表" at bounding box center [96, 295] width 176 height 44
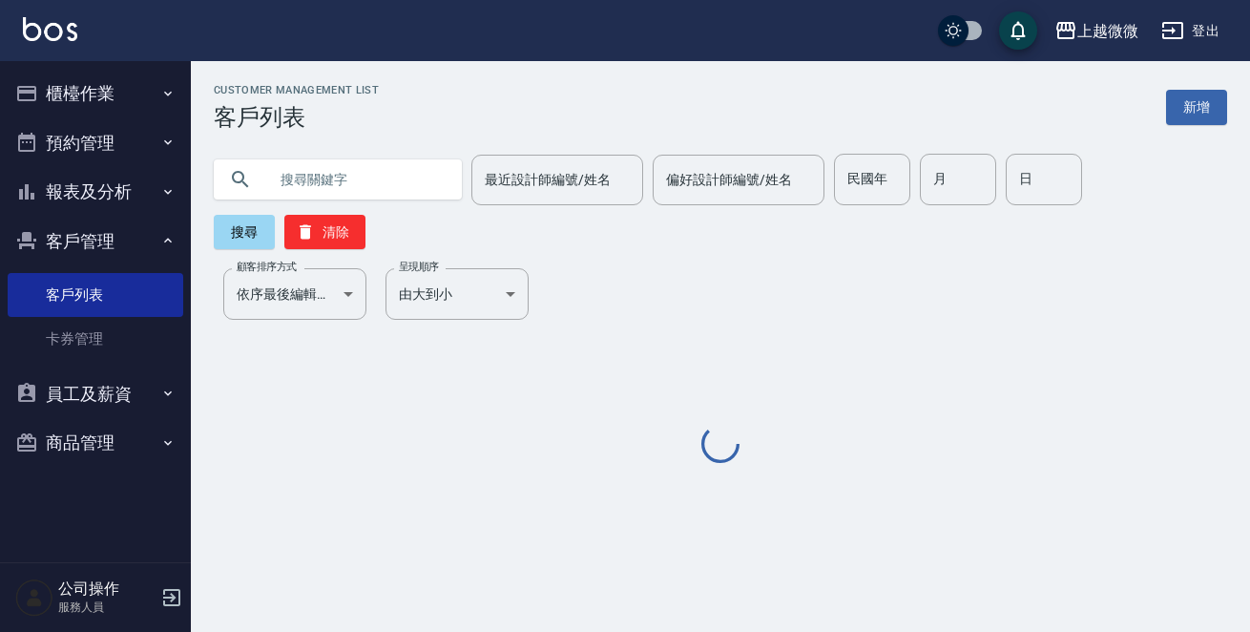
click at [346, 179] on input "text" at bounding box center [356, 180] width 179 height 52
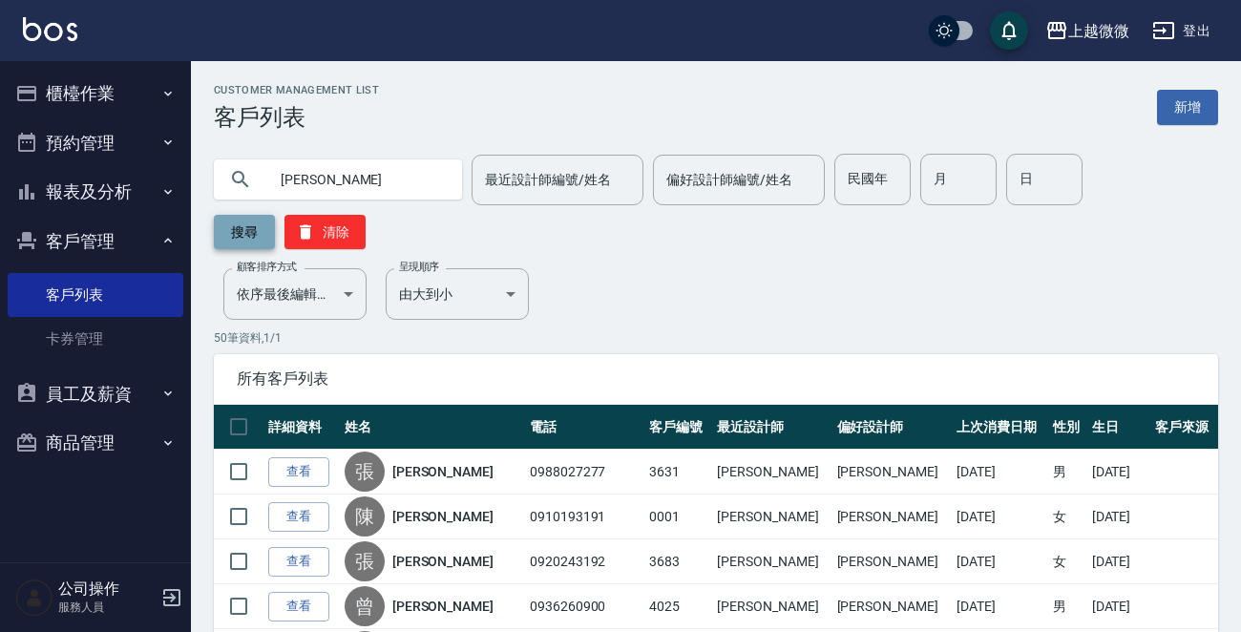
type input "[PERSON_NAME]"
click at [236, 235] on button "搜尋" at bounding box center [244, 232] width 61 height 34
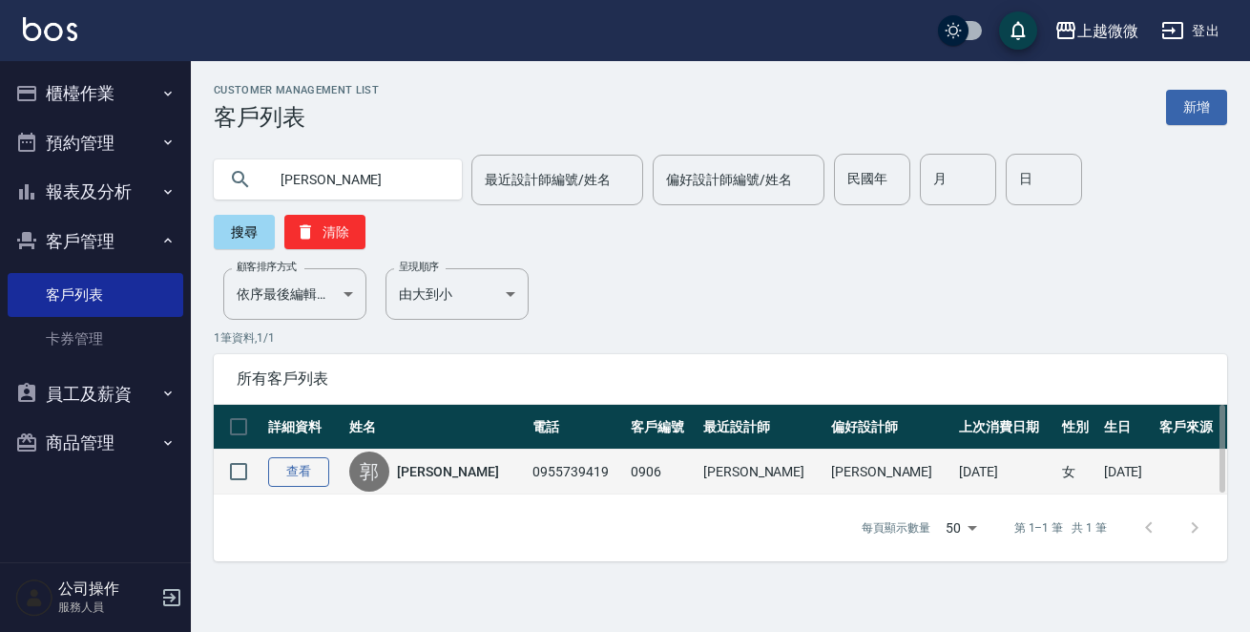
click at [294, 457] on link "查看" at bounding box center [298, 472] width 61 height 30
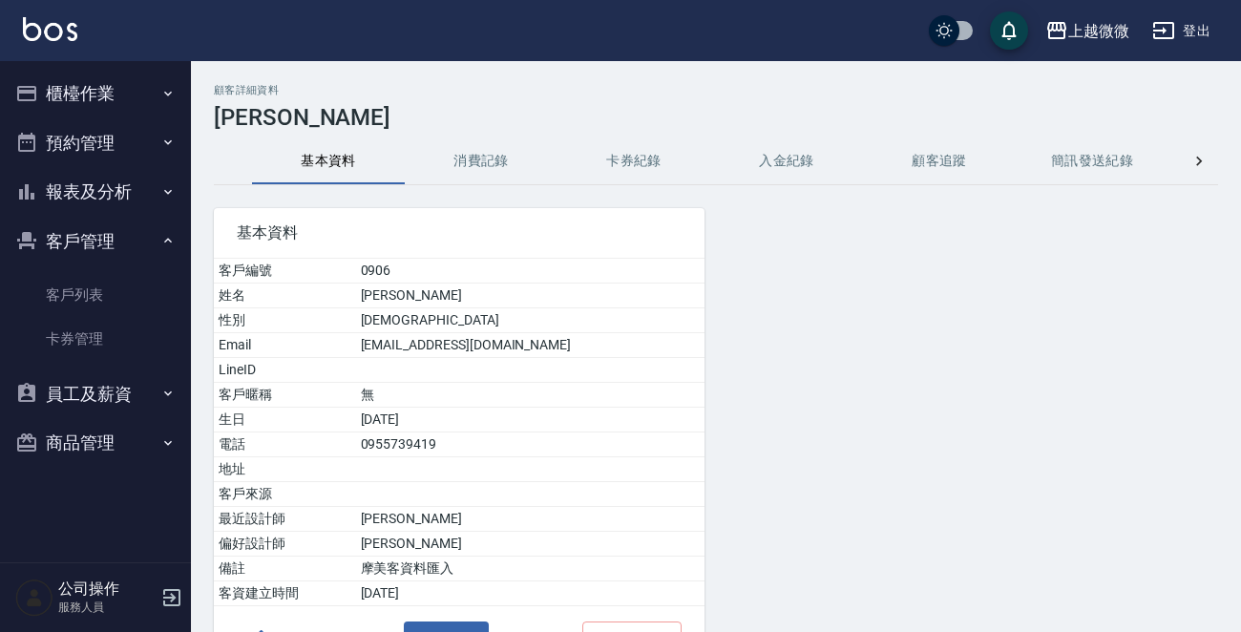
click at [486, 158] on button "消費記錄" at bounding box center [481, 161] width 153 height 46
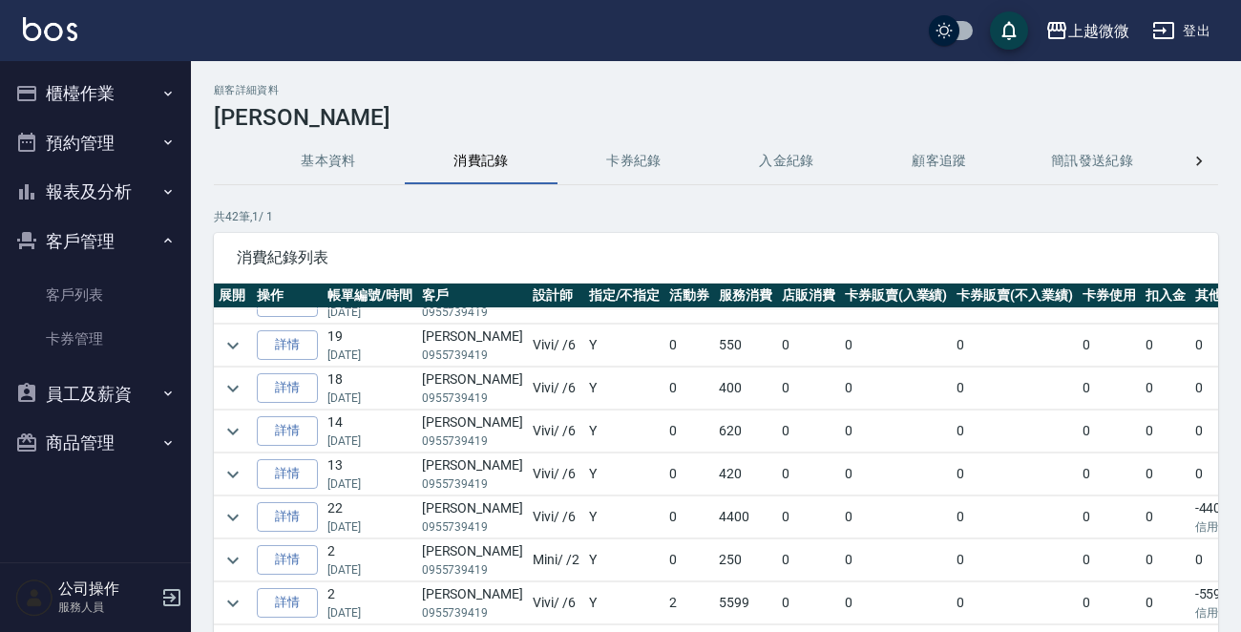
scroll to position [668, 0]
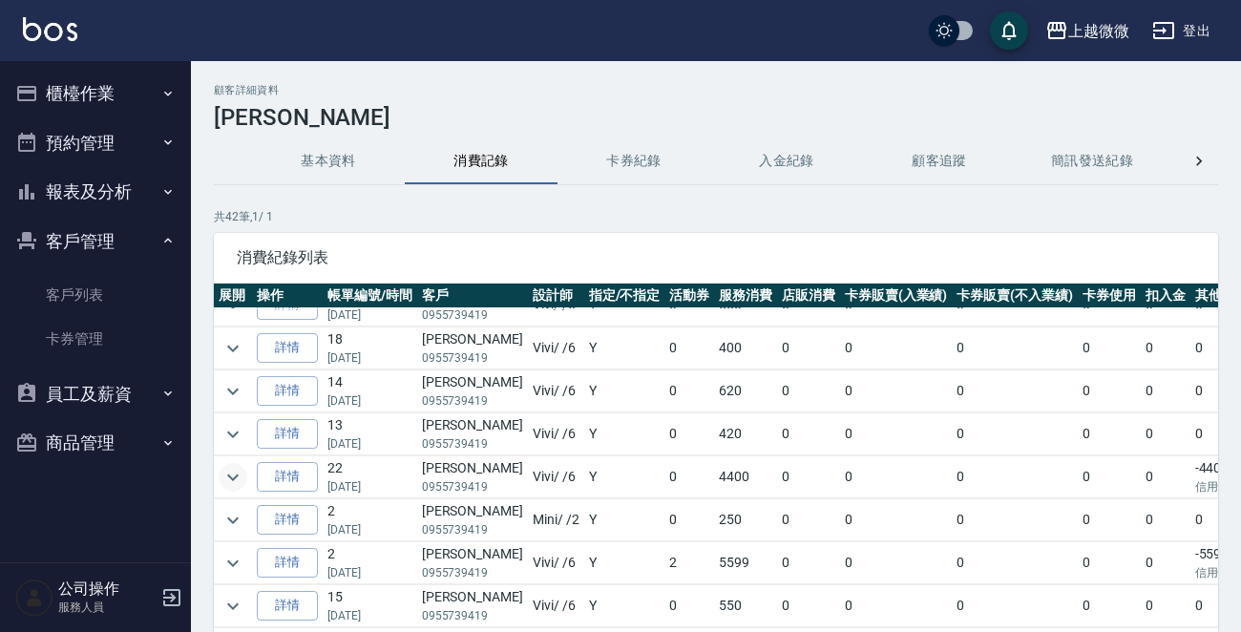
click at [237, 472] on icon "expand row" at bounding box center [232, 477] width 23 height 23
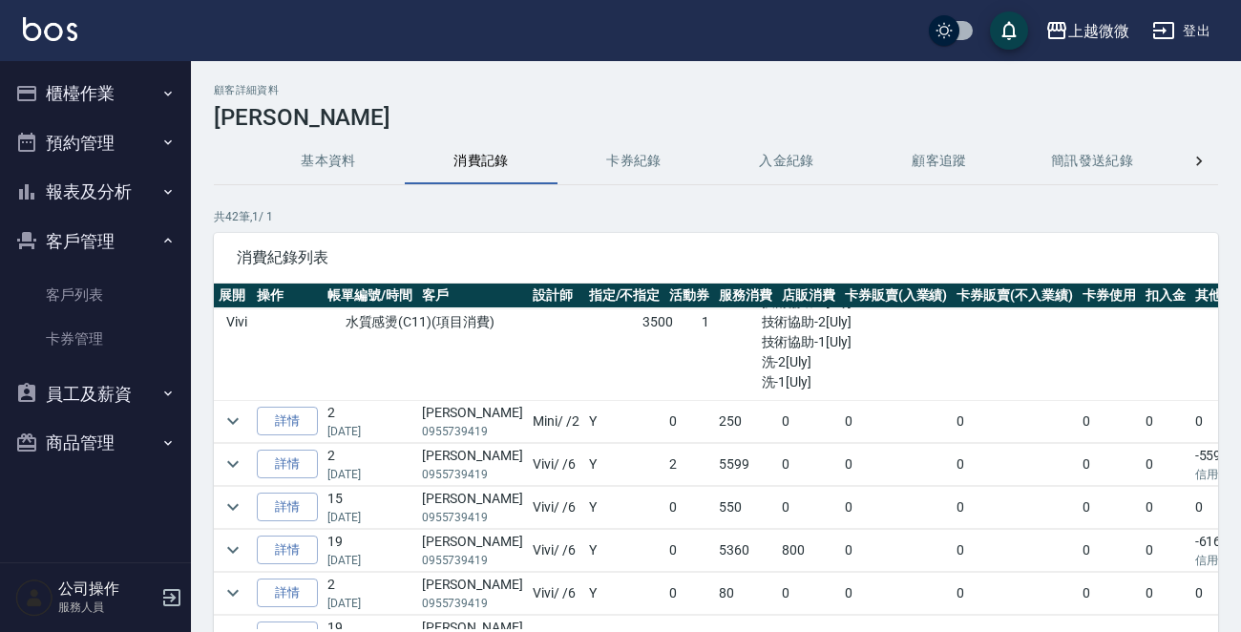
scroll to position [955, 0]
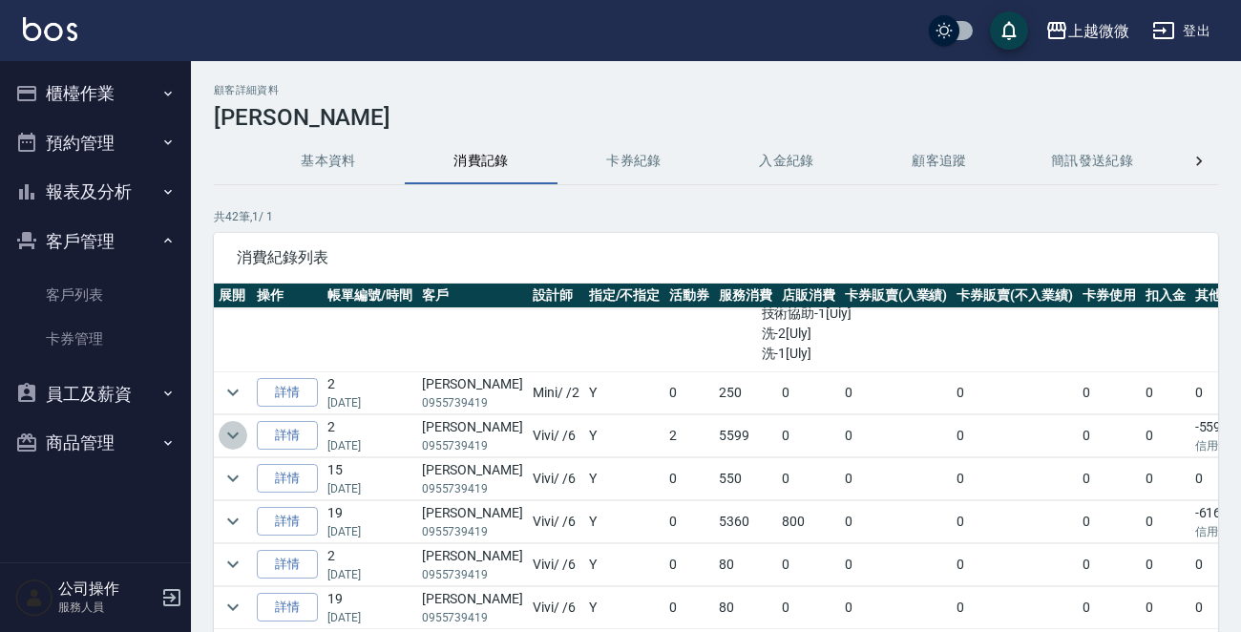
click at [226, 428] on icon "expand row" at bounding box center [232, 435] width 23 height 23
